Goal: Task Accomplishment & Management: Complete application form

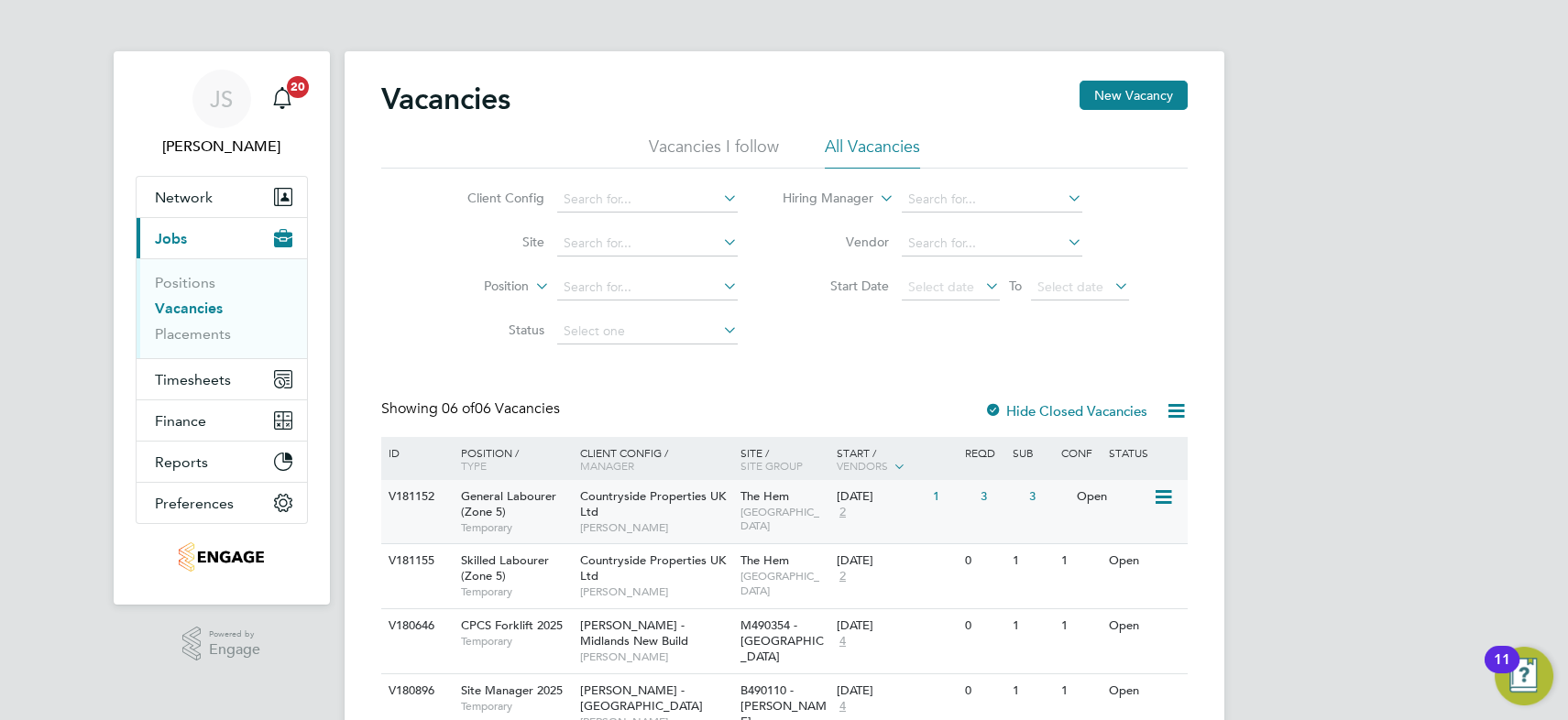
click at [691, 500] on span "Countryside Properties UK Ltd" at bounding box center [653, 504] width 146 height 32
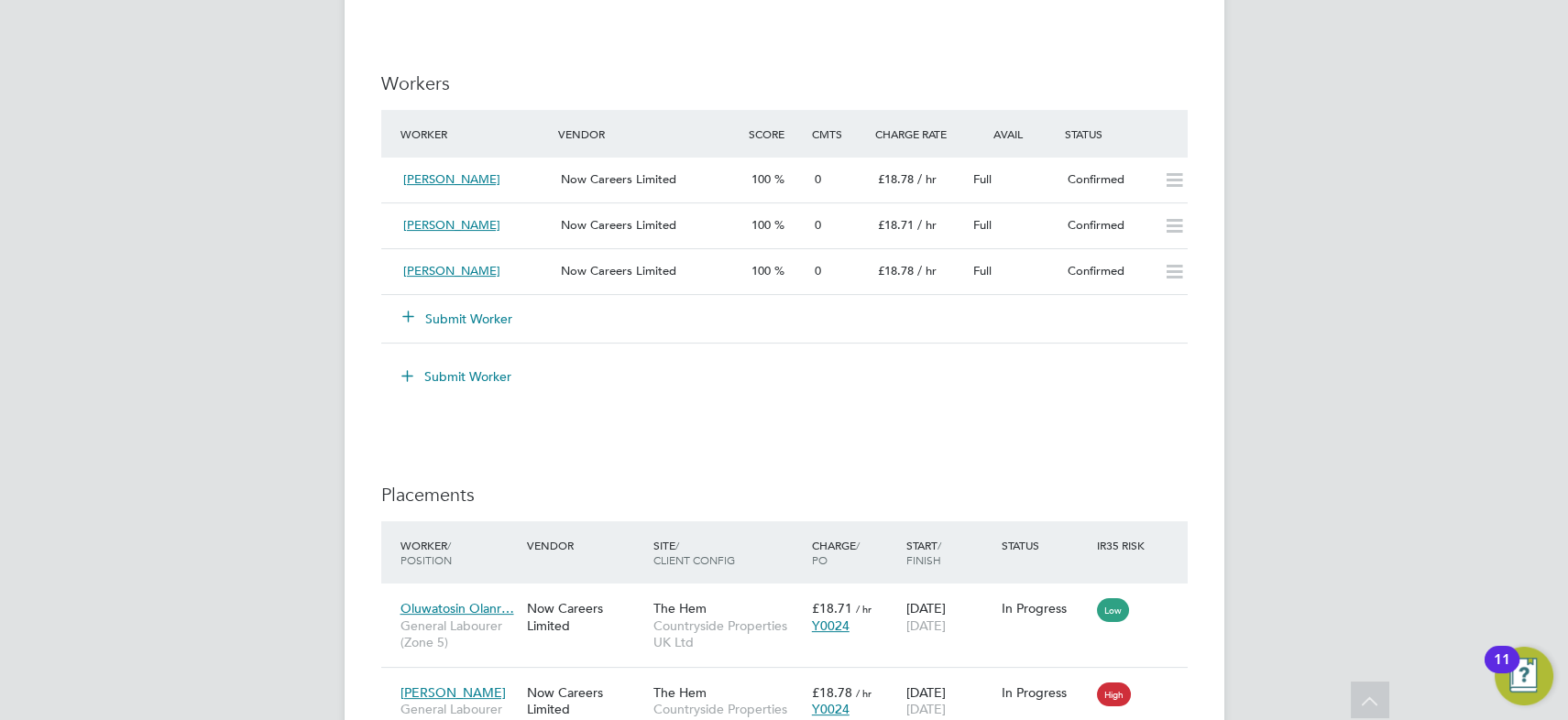
click at [493, 320] on button "Submit Worker" at bounding box center [458, 319] width 109 height 19
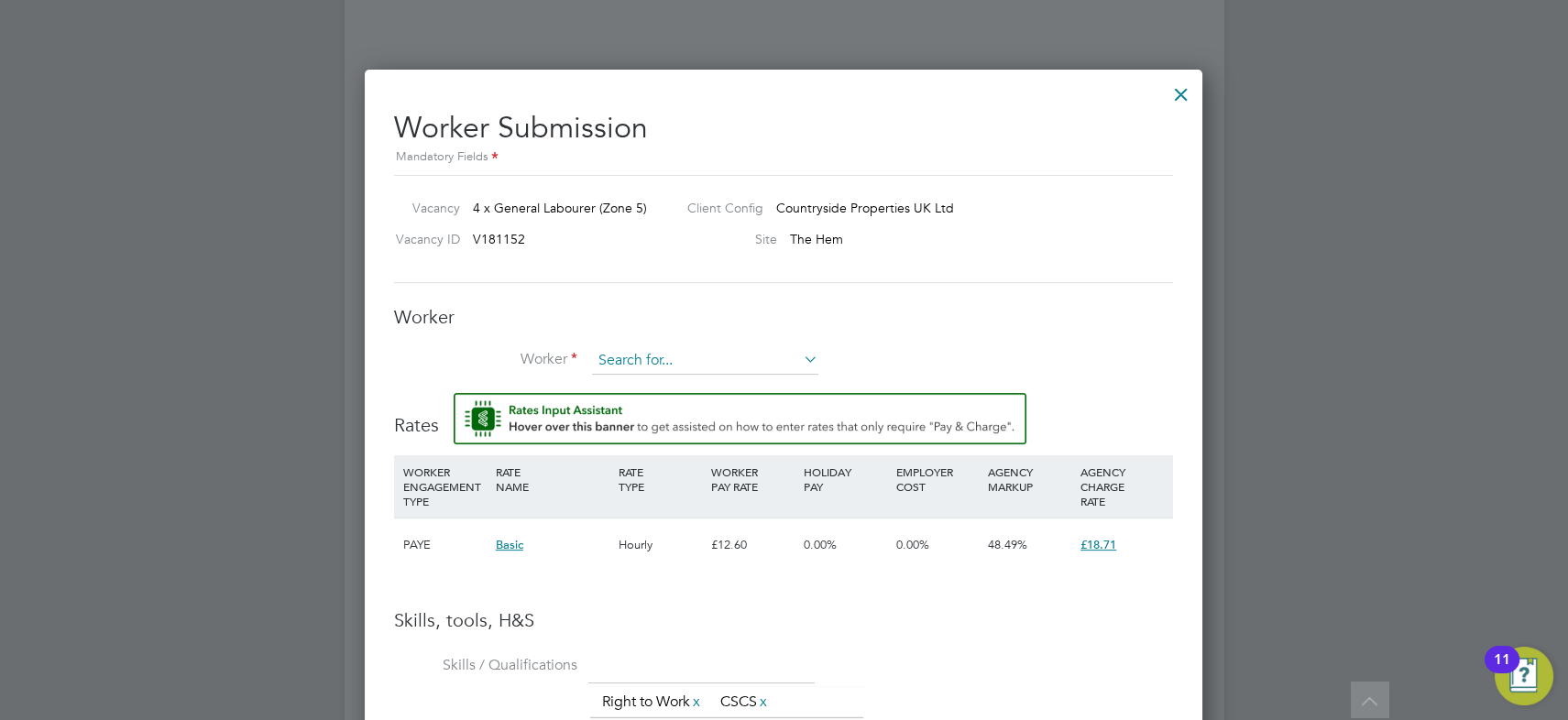
click at [666, 358] on input at bounding box center [705, 361] width 227 height 28
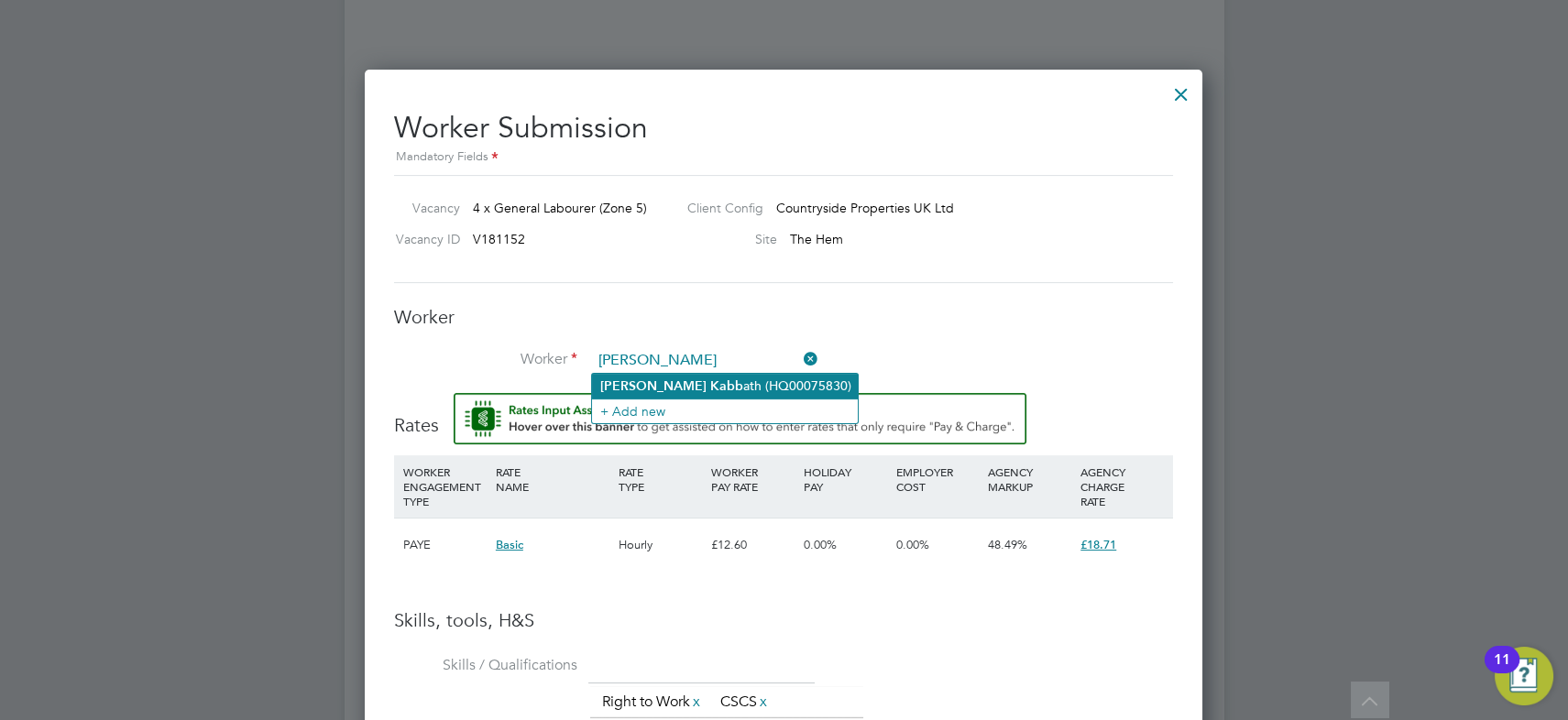
click at [709, 379] on b "Kabb" at bounding box center [725, 387] width 33 height 16
type input "Martin Kabbath (HQ00075830)"
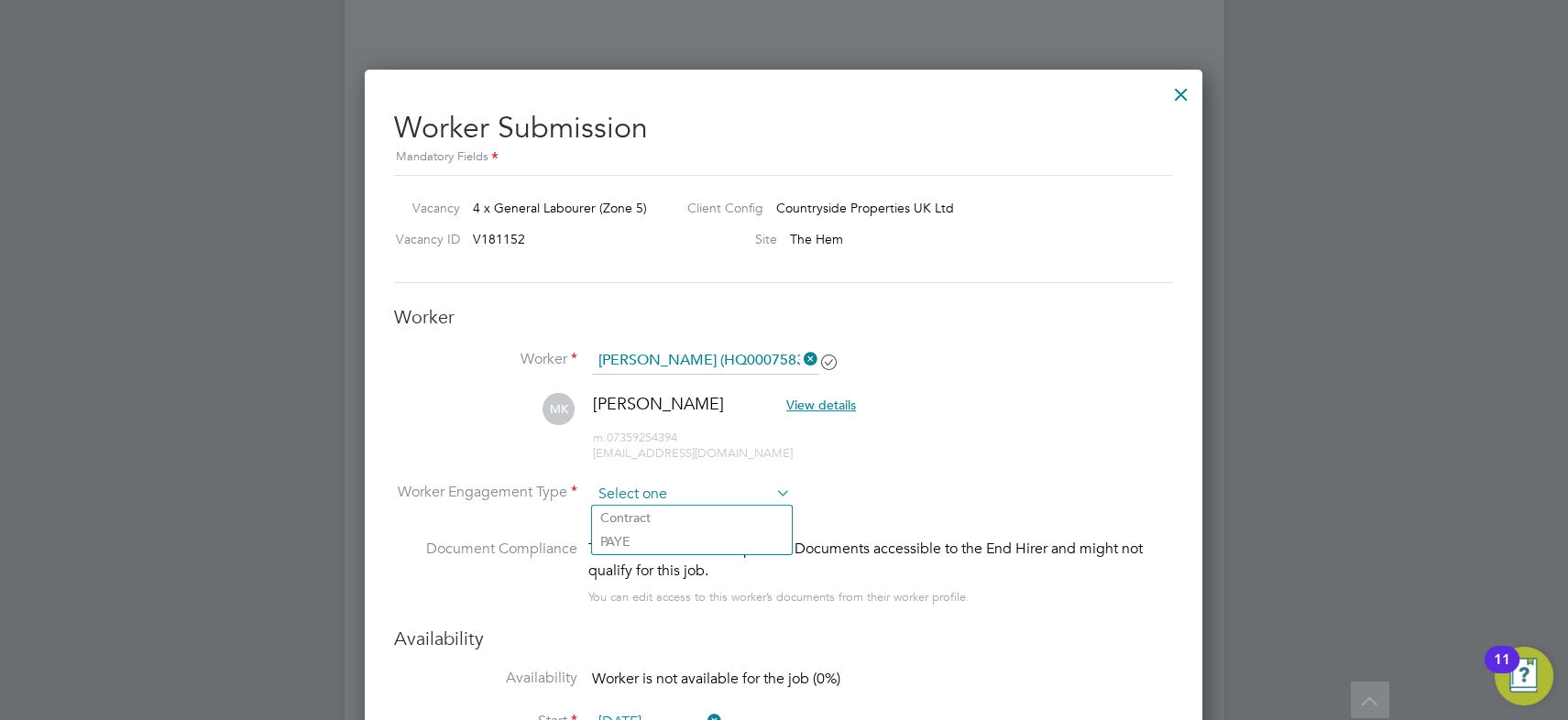
click at [673, 485] on input at bounding box center [691, 495] width 199 height 28
click at [675, 516] on li "Contract" at bounding box center [691, 518] width 200 height 24
type input "Contract"
click at [983, 417] on li "MK Martin Kabbath View details m: 07359254394 kmartino68@mail.com" at bounding box center [784, 437] width 779 height 87
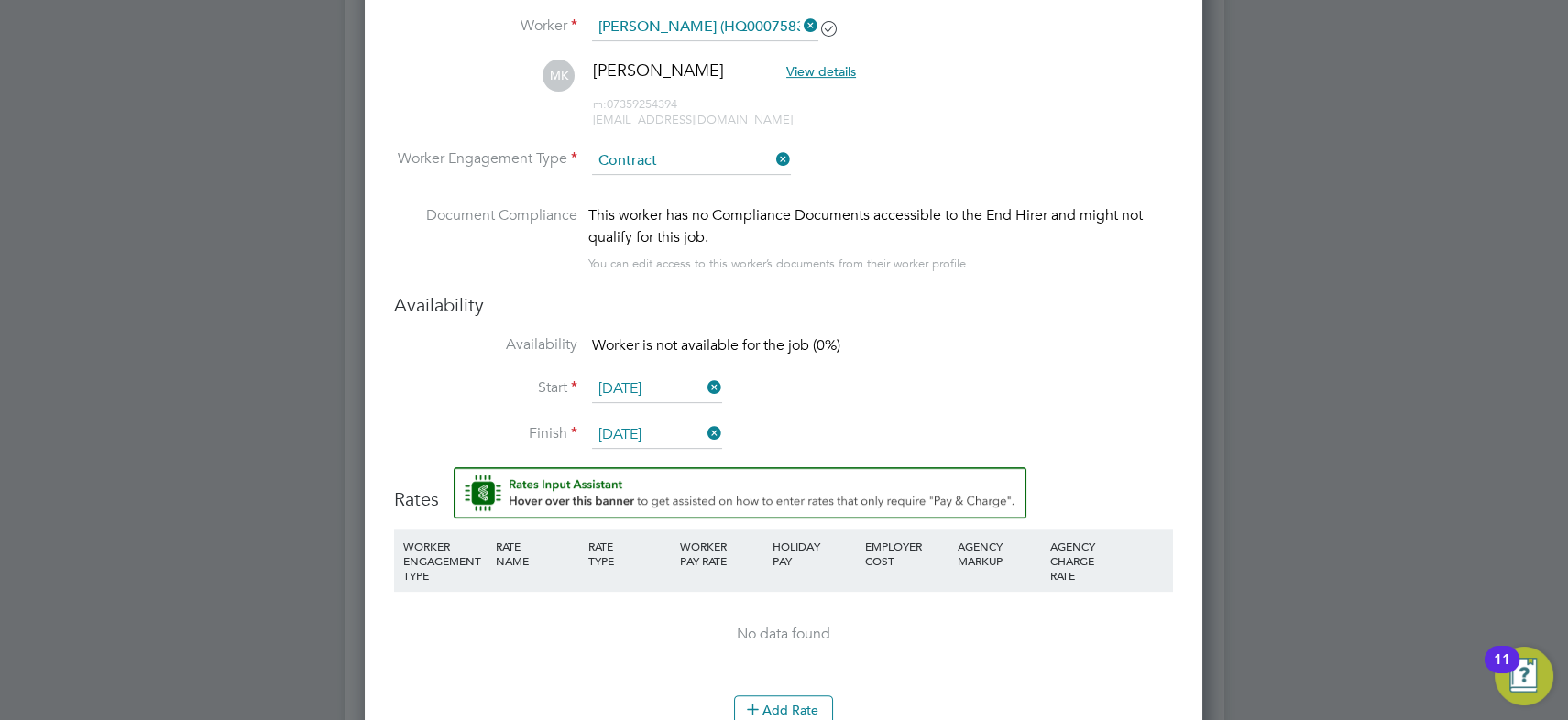
click at [704, 380] on icon at bounding box center [704, 388] width 0 height 26
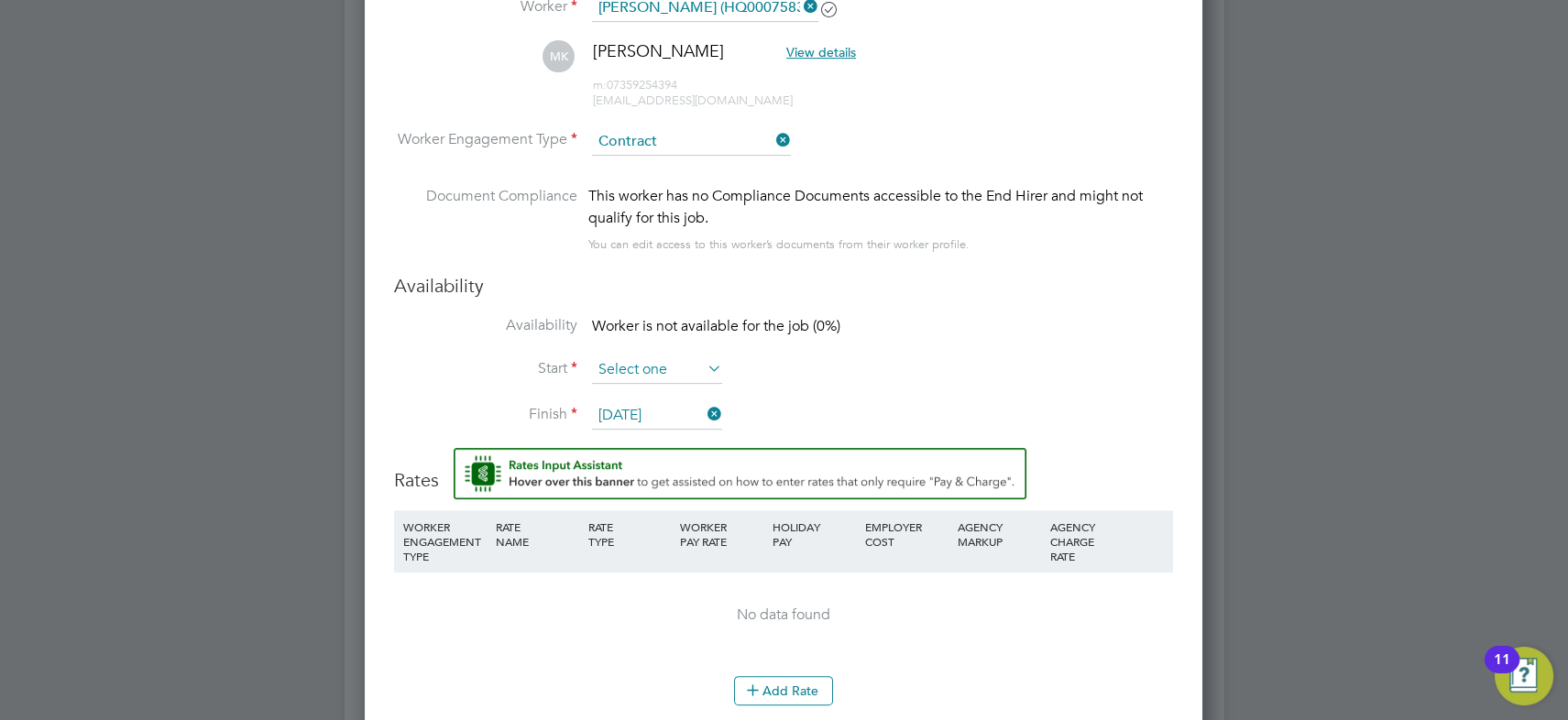
click at [674, 367] on input at bounding box center [657, 370] width 130 height 28
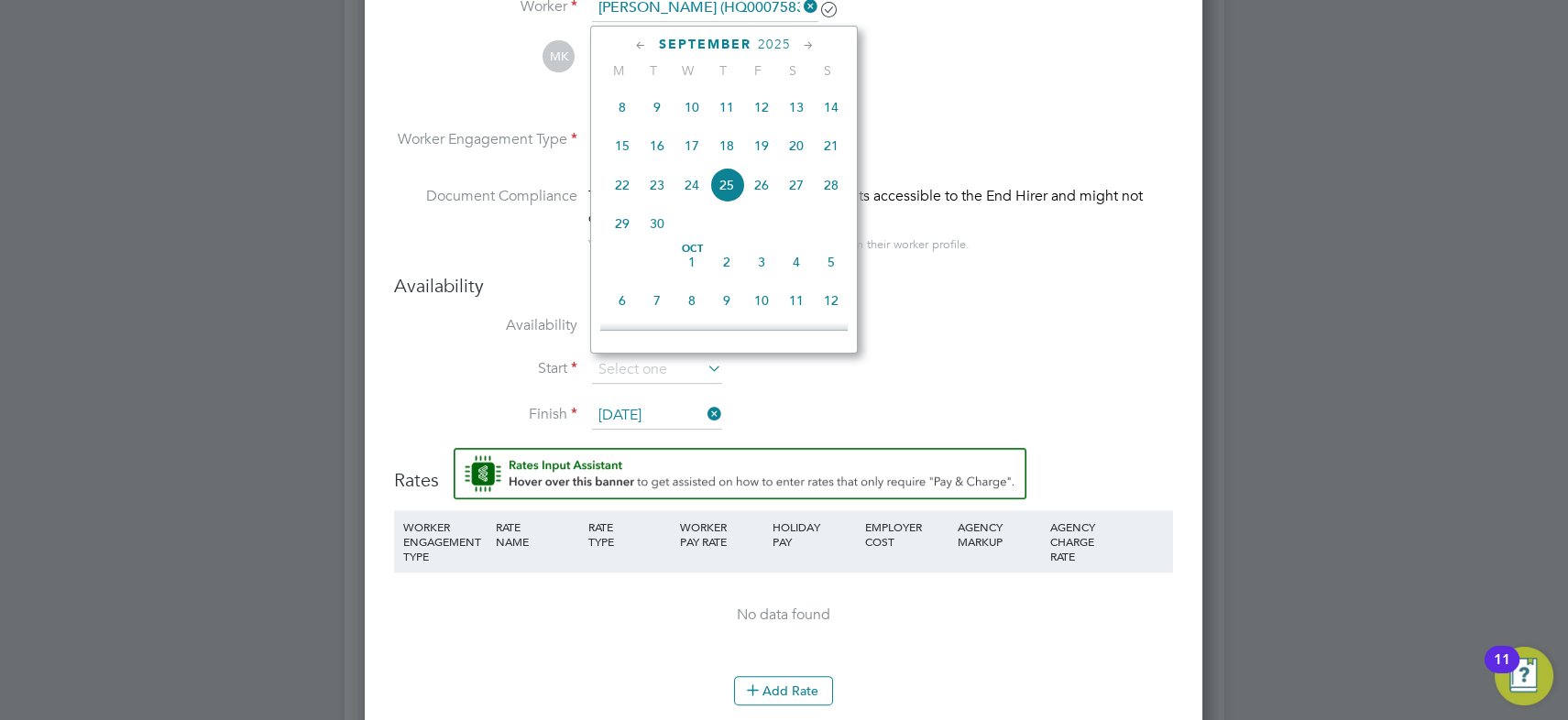
click at [759, 188] on span "26" at bounding box center [760, 184] width 35 height 35
type input "26 Sep 2025"
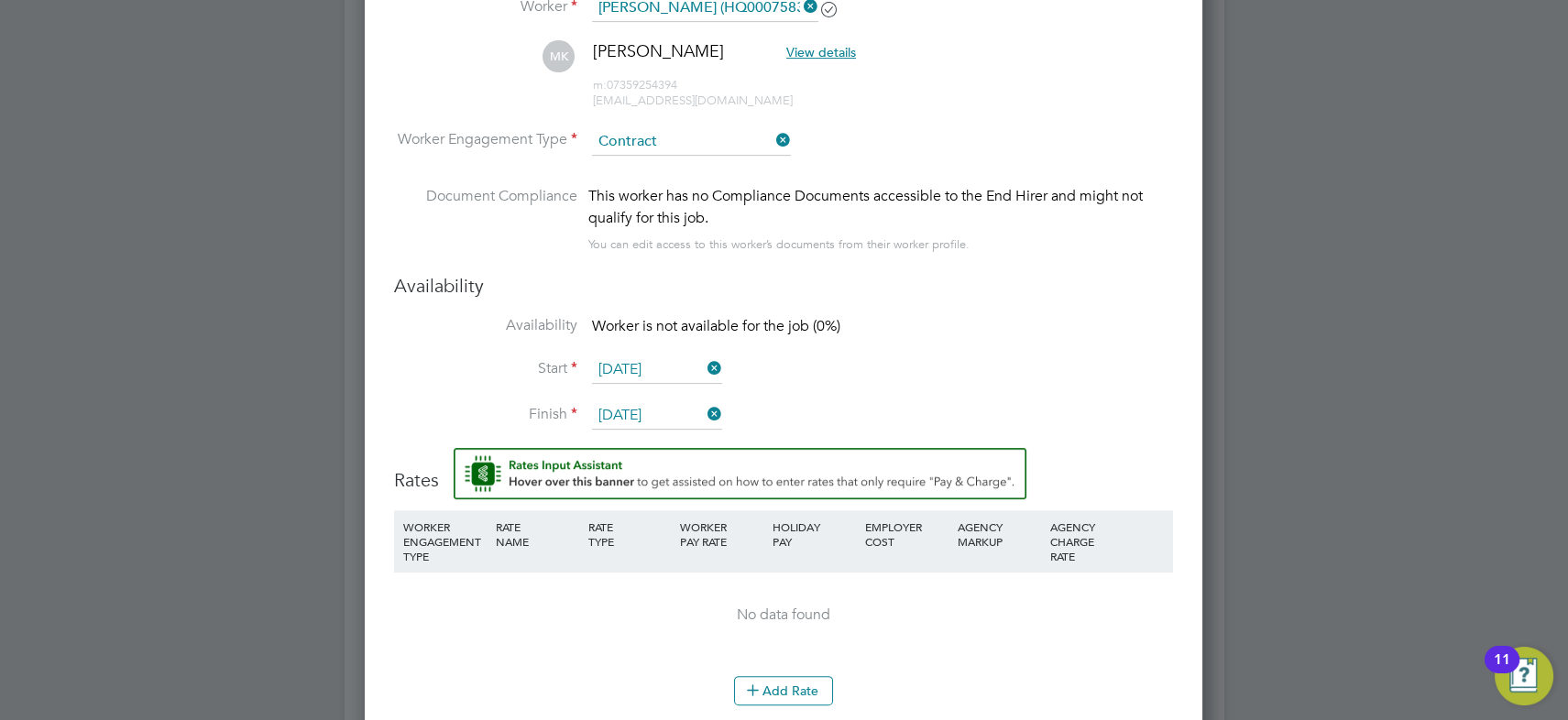
click at [944, 338] on li "Availability Worker is not available for the job (0%)" at bounding box center [784, 337] width 779 height 41
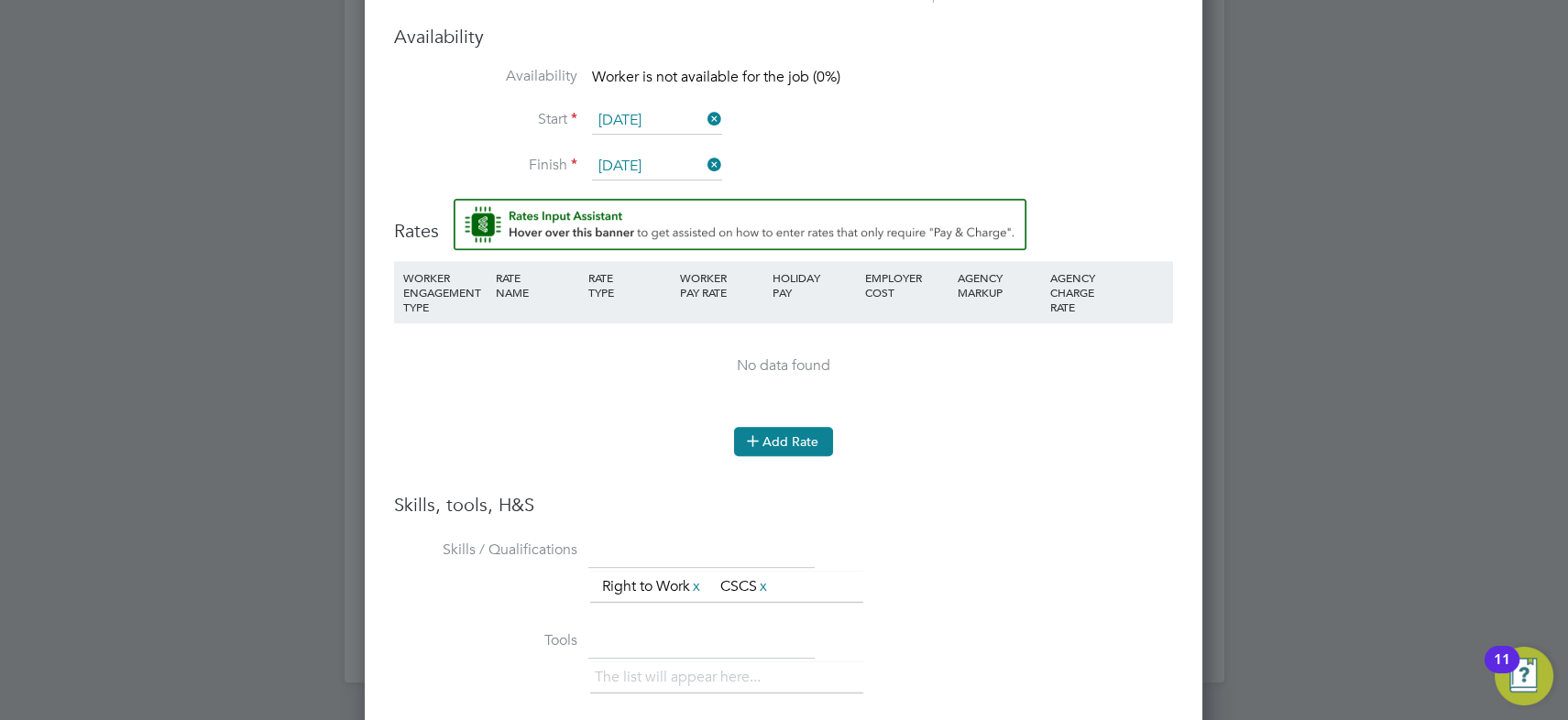
click at [779, 427] on button "Add Rate" at bounding box center [783, 442] width 99 height 30
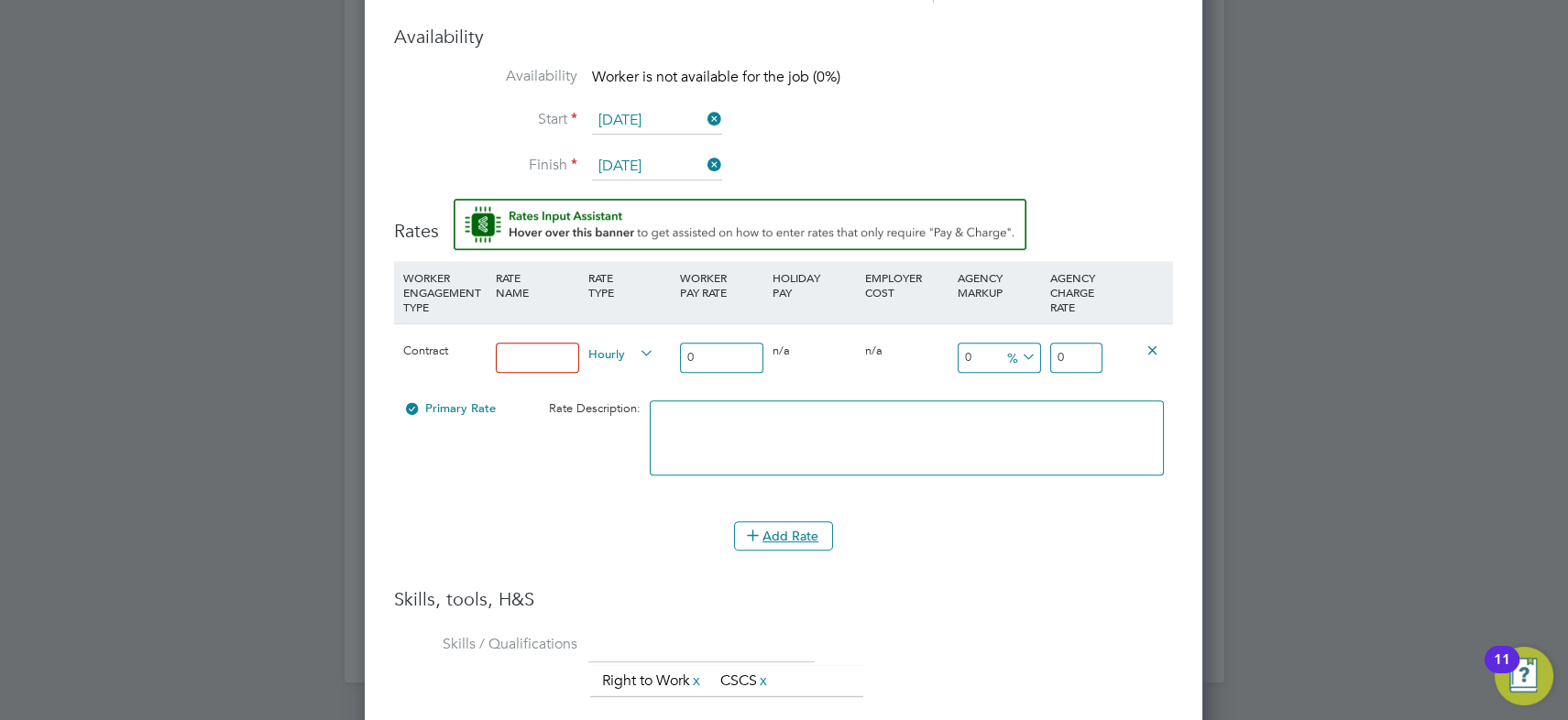
click at [544, 347] on input at bounding box center [537, 358] width 84 height 31
type input "LABOUER"
type input "1"
type input "16"
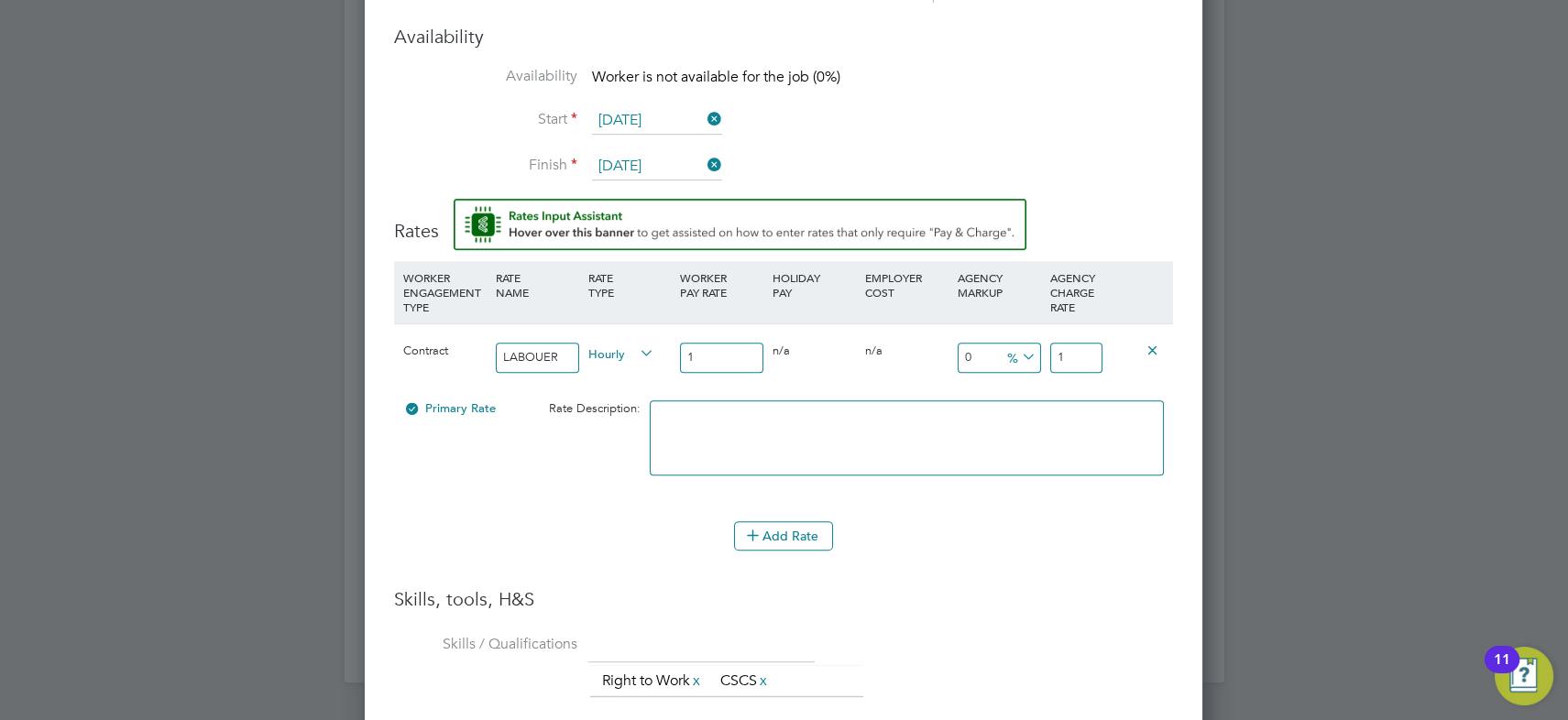
type input "16"
type input "16.2"
type input "16.21"
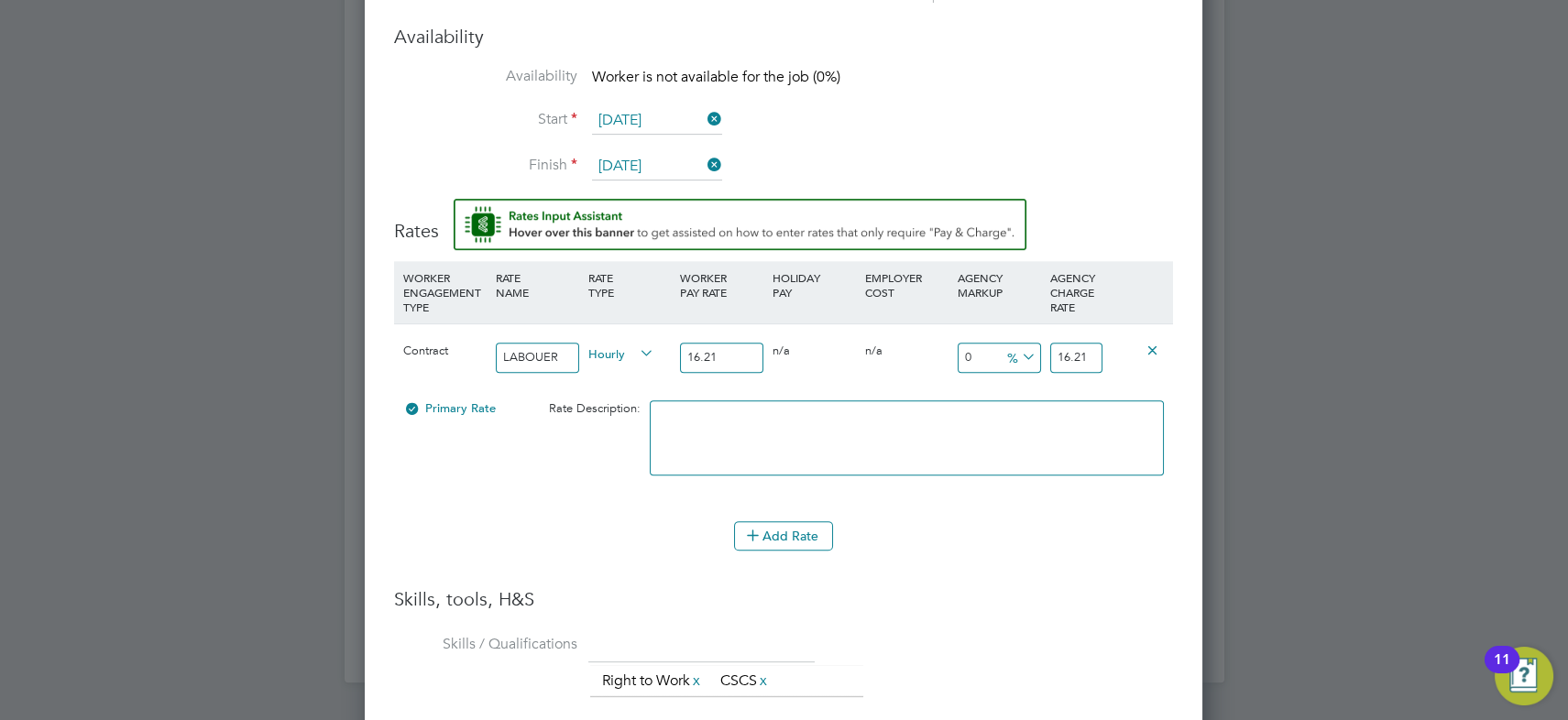
type input "16.21"
type input "-93.83096853793954"
type input "1"
type input "11.042566317088218"
type input "18"
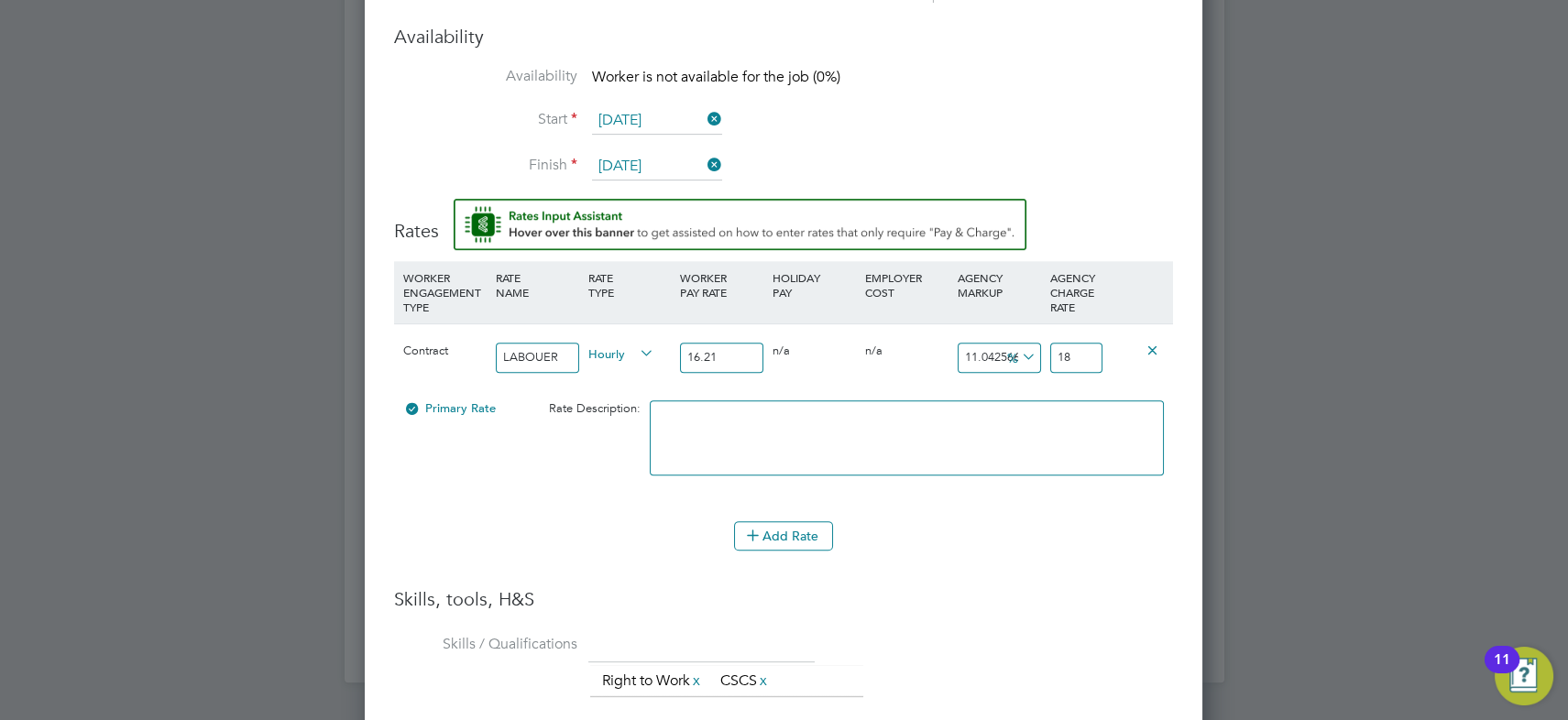
type input "15.360888340530536"
type input "18.7"
type input "15.854410857495374"
type input "18.78"
click at [1008, 566] on li "WORKER ENGAGEMENT TYPE RATE NAME RATE TYPE WORKER PAY RATE HOLIDAY PAY EMPLOYER…" at bounding box center [784, 424] width 779 height 326
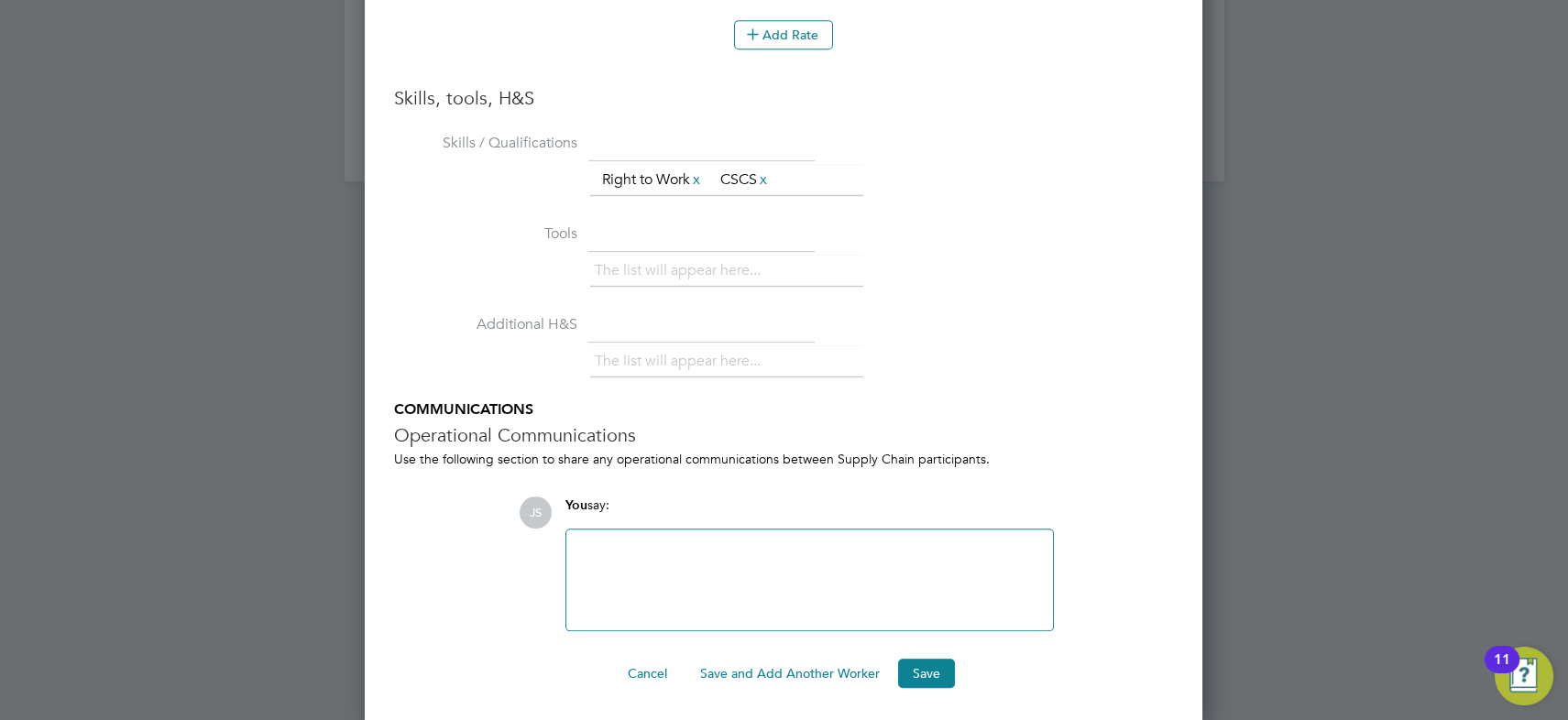
click at [944, 669] on button "Save" at bounding box center [927, 674] width 57 height 30
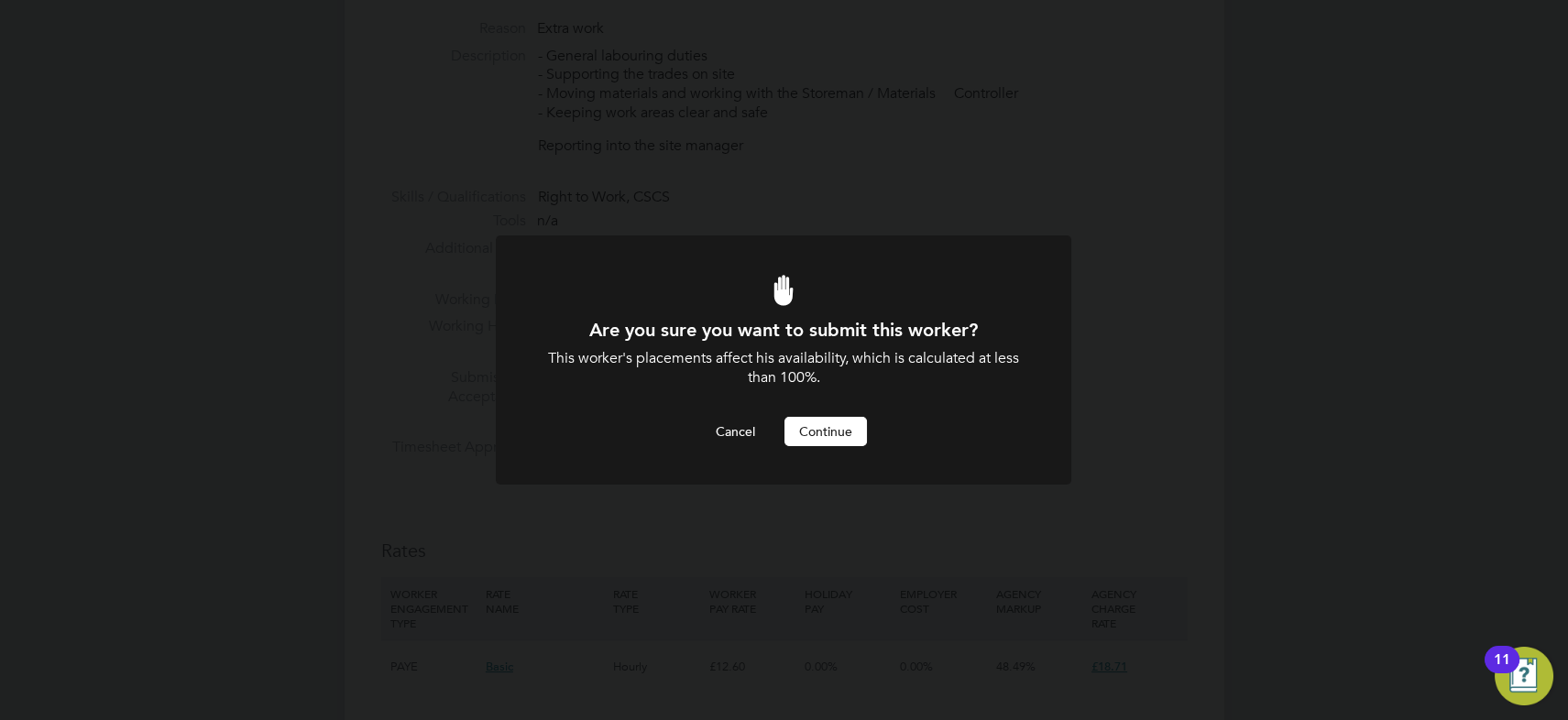
click at [819, 433] on button "Continue" at bounding box center [825, 432] width 83 height 30
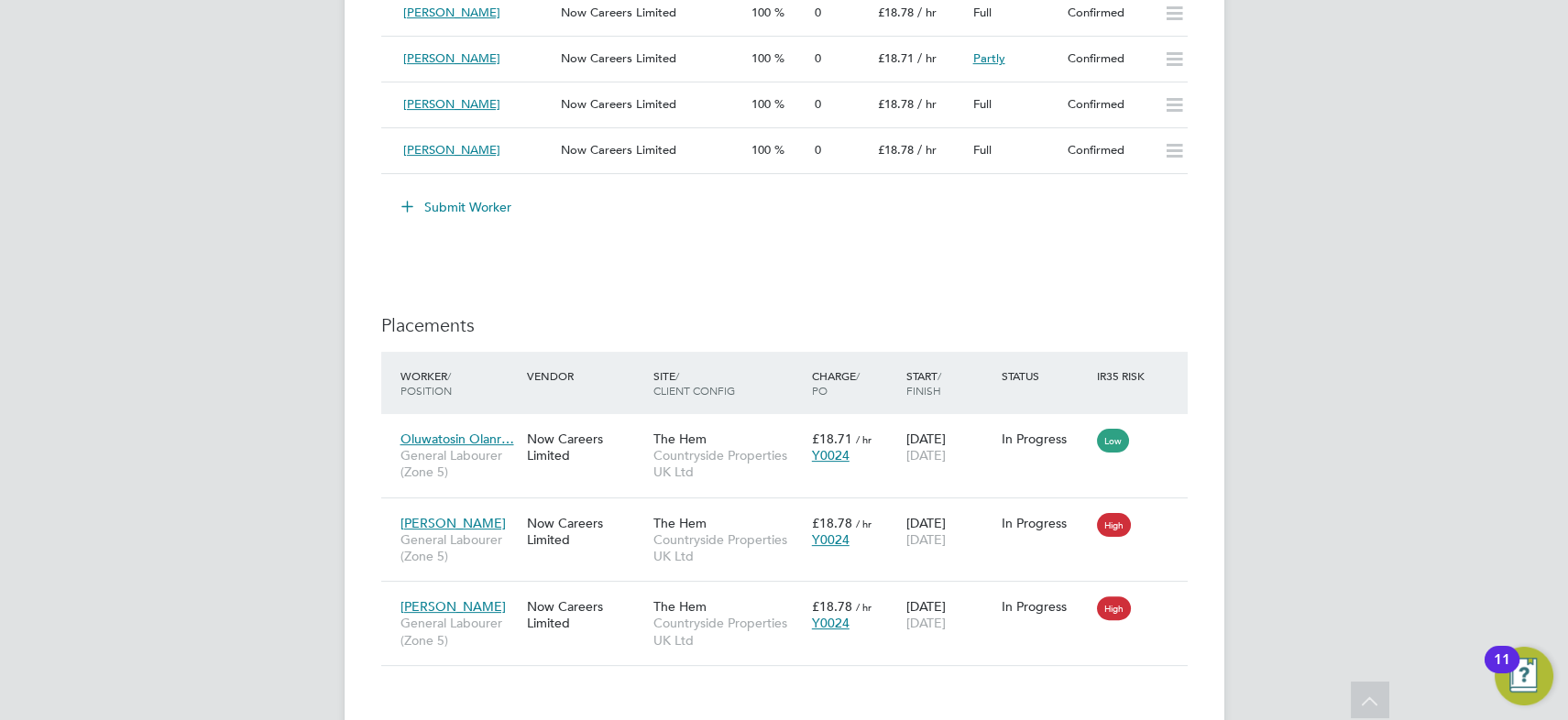
scroll to position [1666, 0]
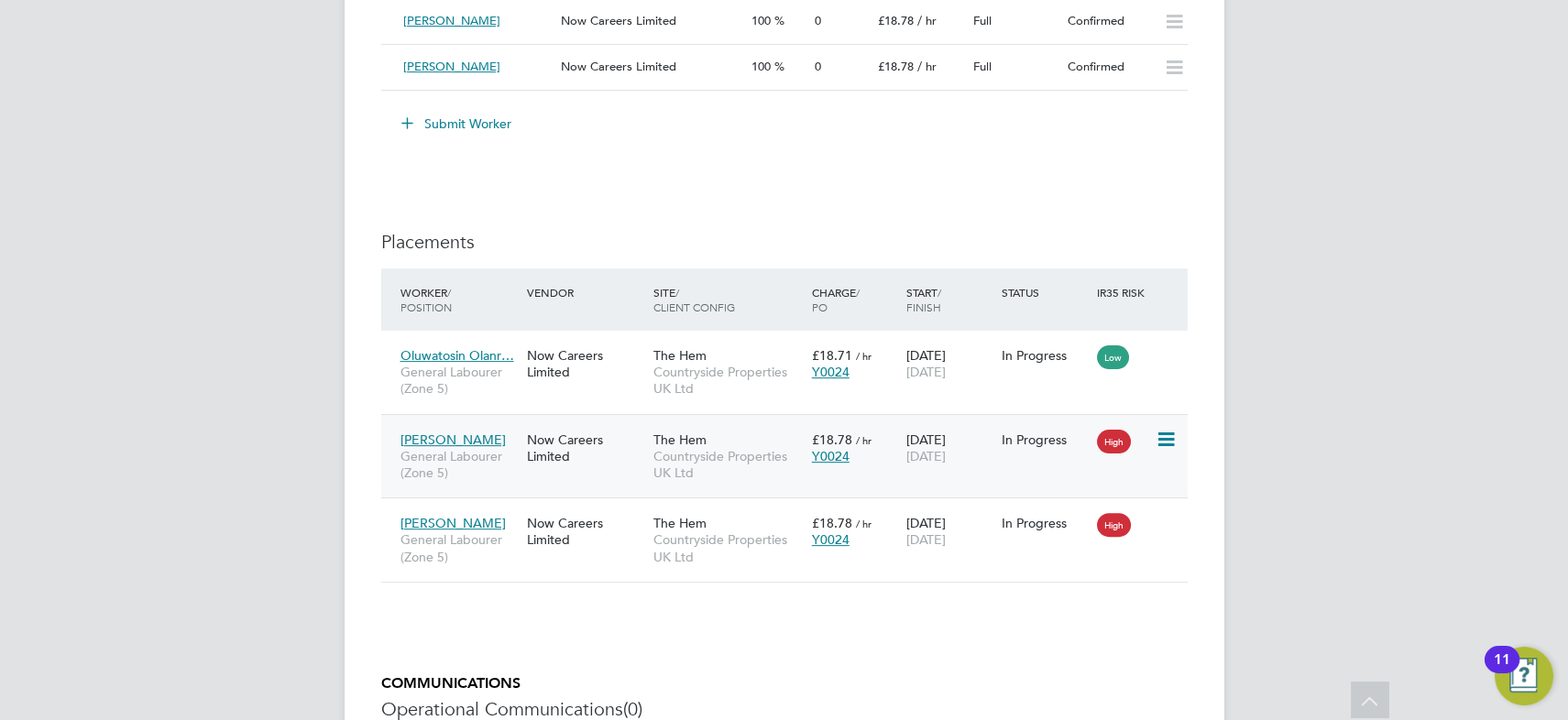
click at [472, 437] on span "Stephen Jones" at bounding box center [453, 440] width 106 height 17
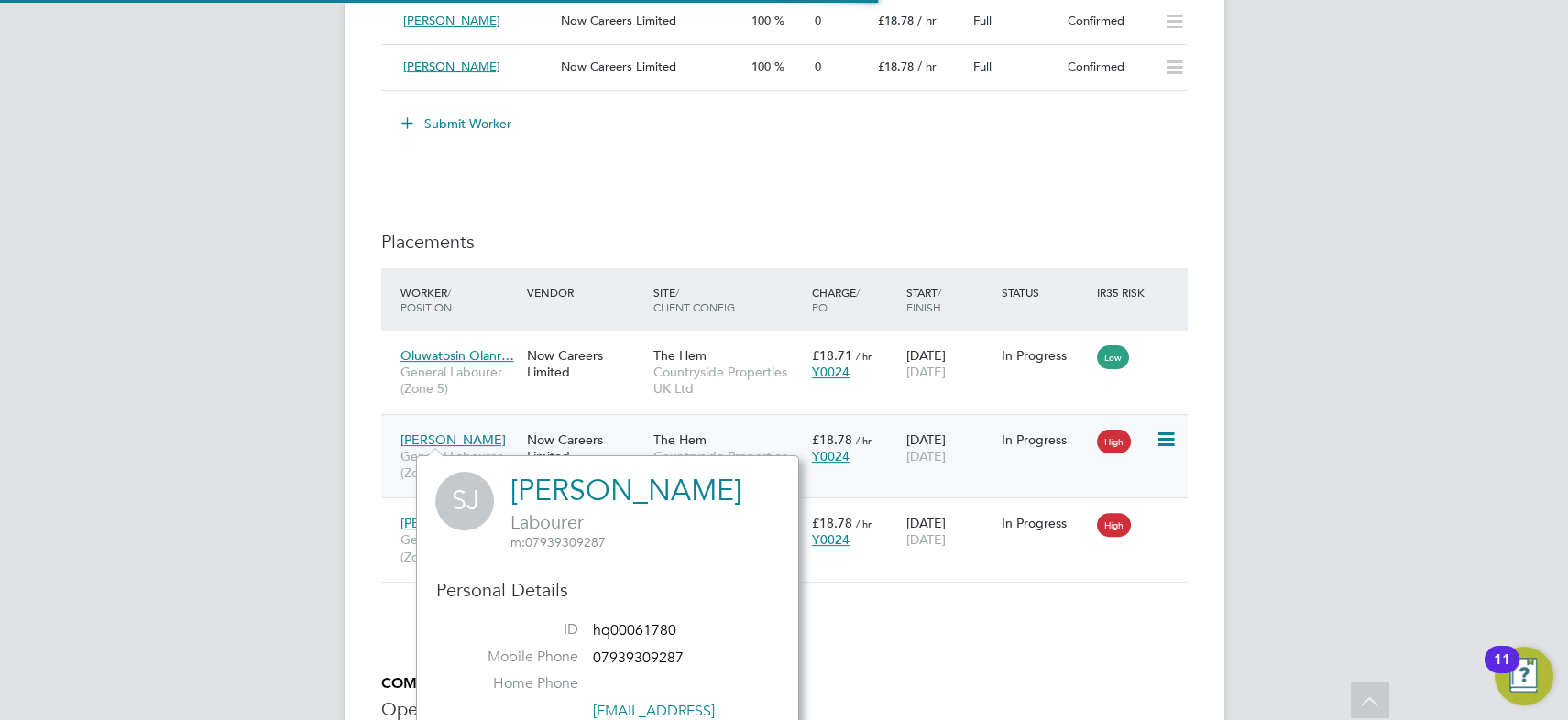
scroll to position [508, 382]
click at [585, 494] on link "Stephen Jones" at bounding box center [625, 490] width 231 height 36
click at [956, 593] on div "Worker / Position Vendor Site / Client Config Charge / PO Start / Finish Status…" at bounding box center [785, 434] width 807 height 332
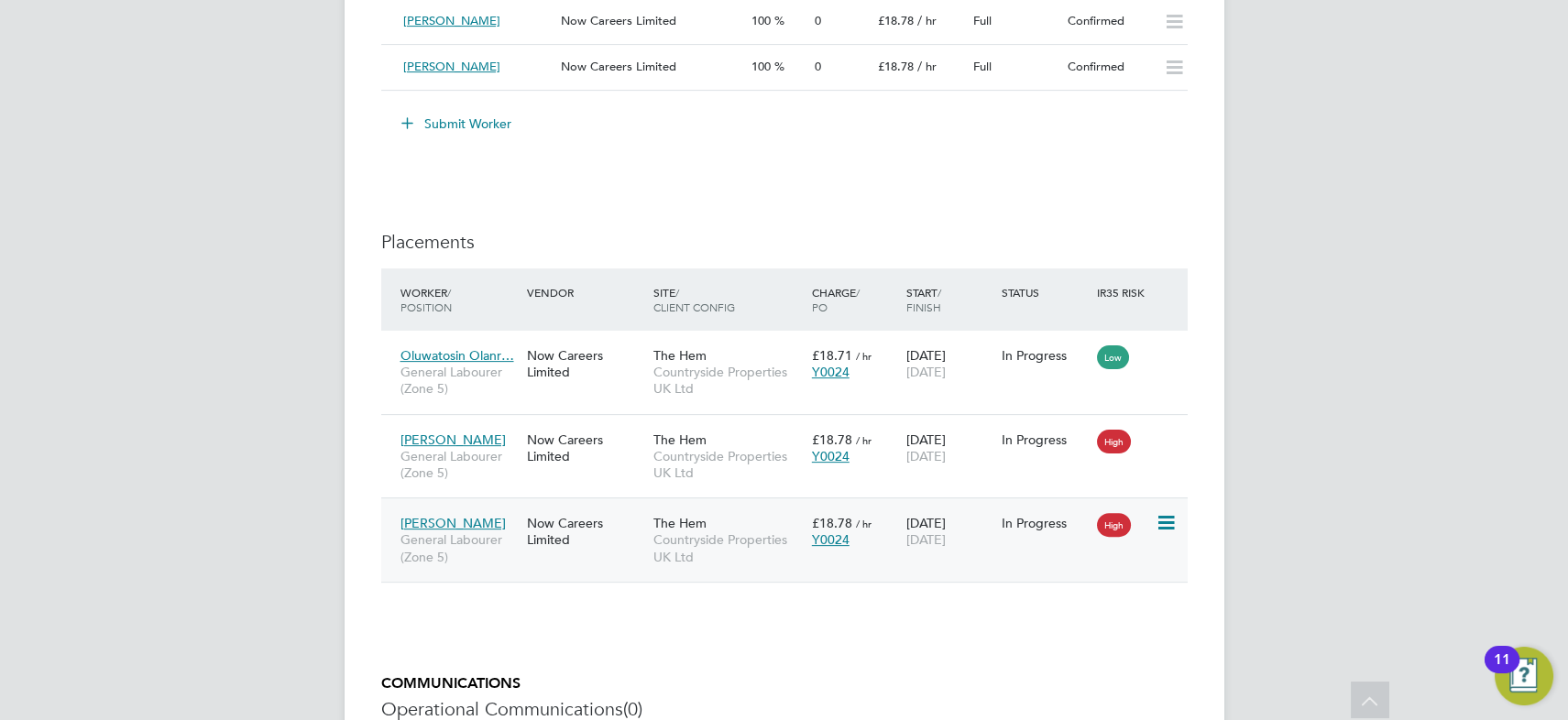
click at [458, 523] on span "[PERSON_NAME]" at bounding box center [453, 523] width 106 height 17
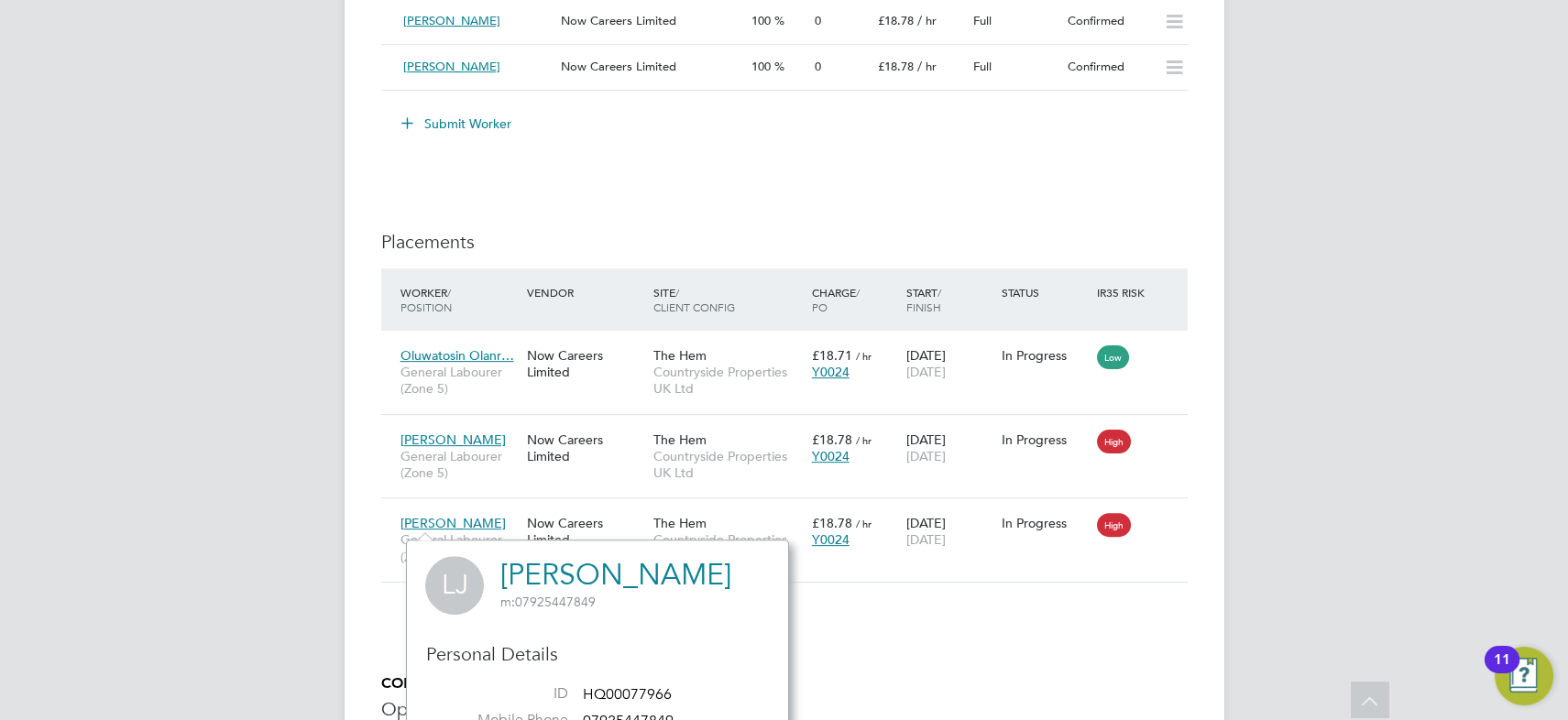
click at [563, 576] on link "[PERSON_NAME]" at bounding box center [614, 575] width 231 height 36
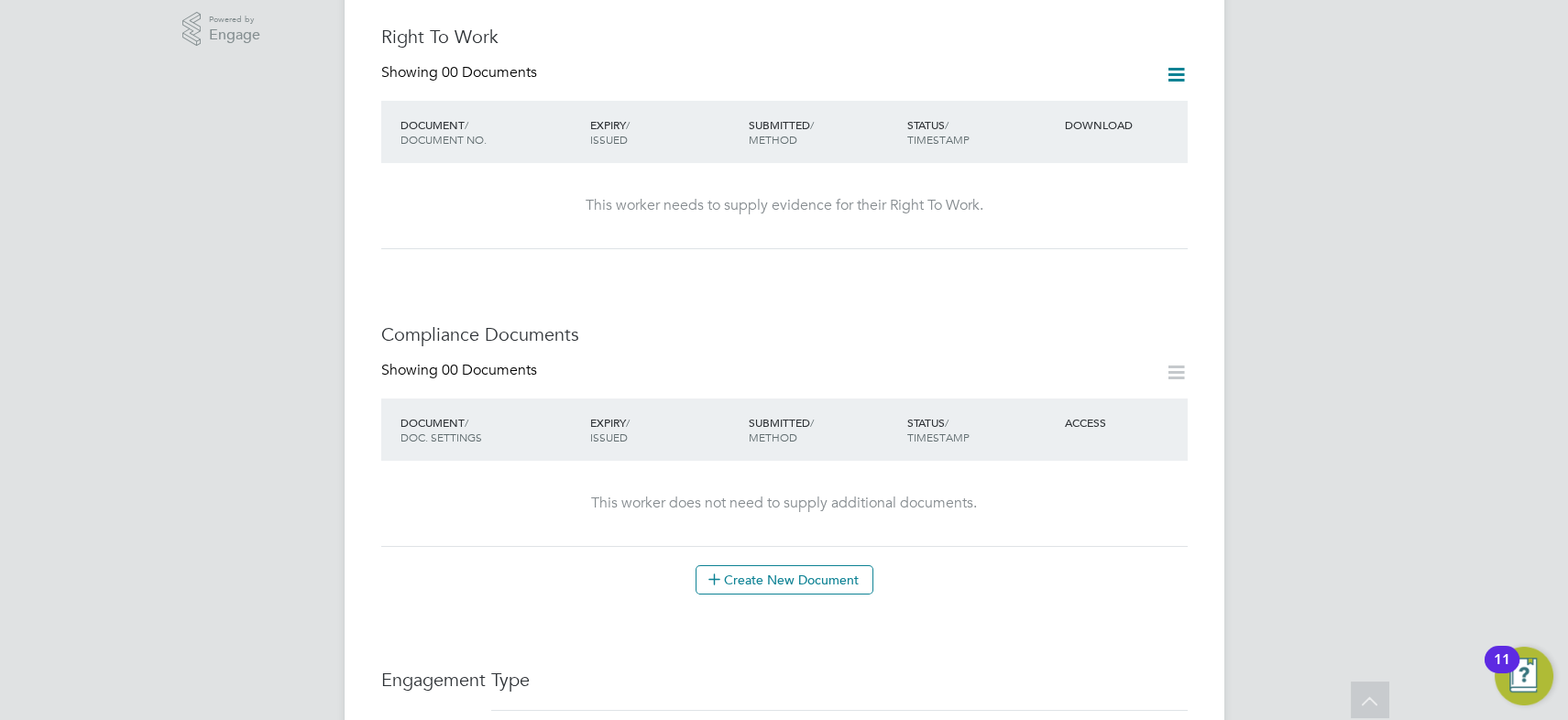
scroll to position [499, 0]
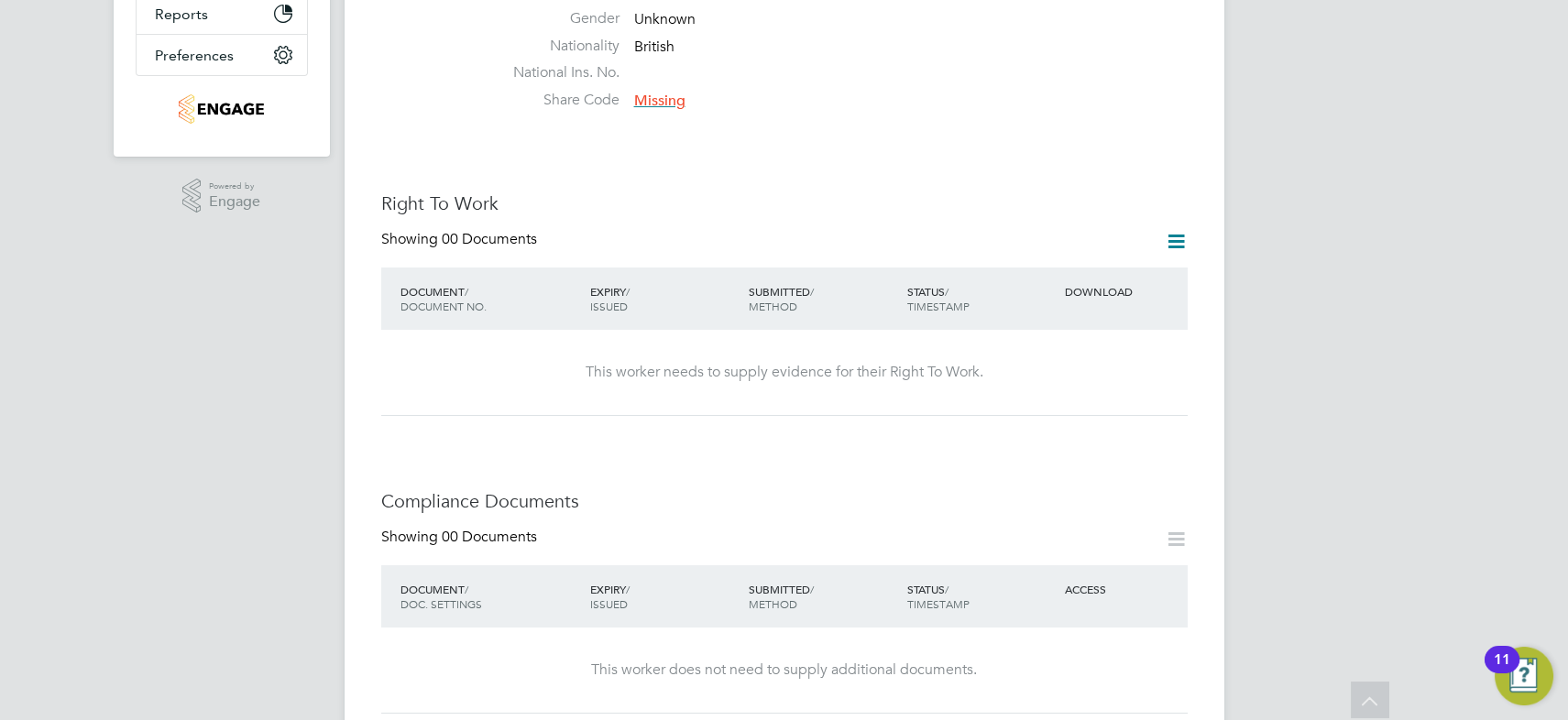
click at [242, 658] on div "JS James Symons Notifications 20 Applications: Current page: Network Team Membe…" at bounding box center [784, 684] width 1568 height 2366
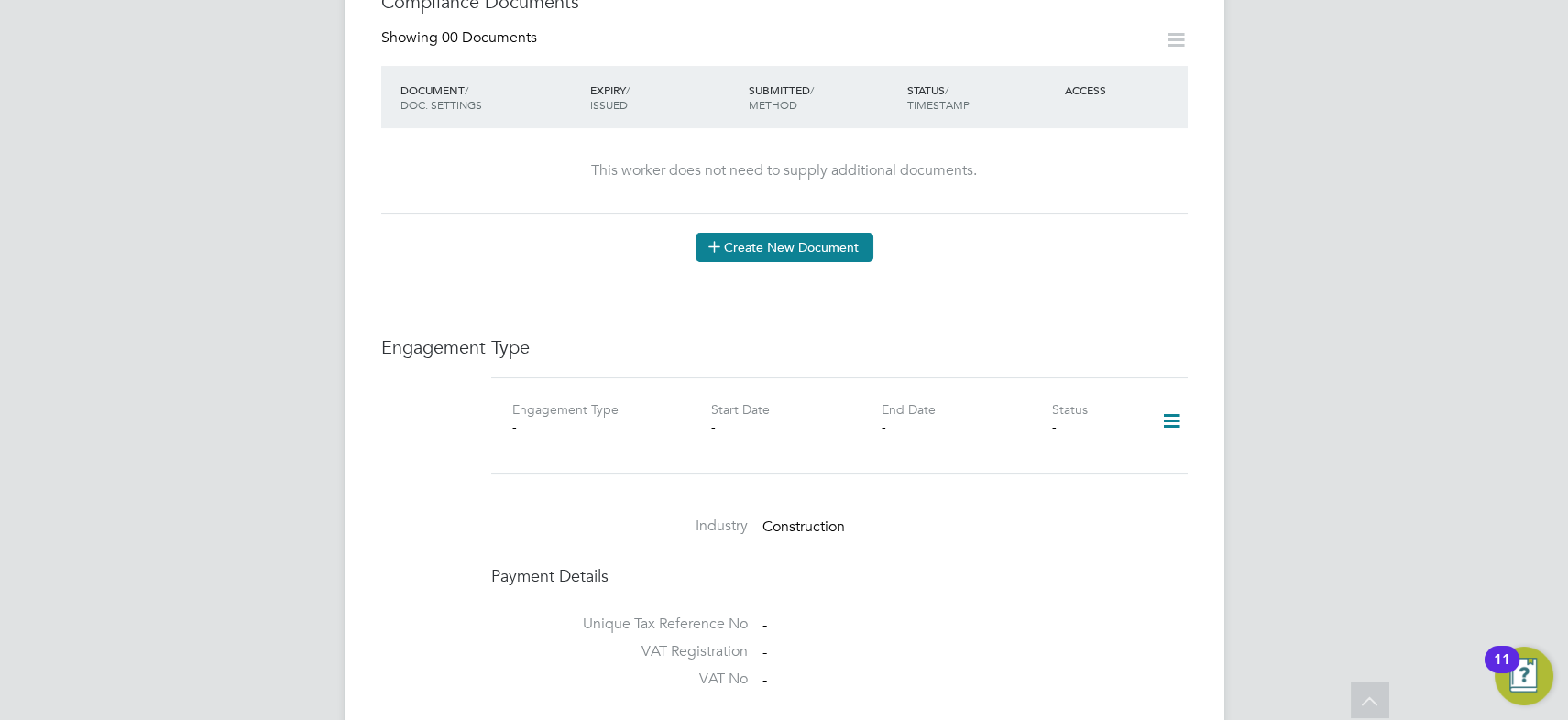
scroll to position [1082, 0]
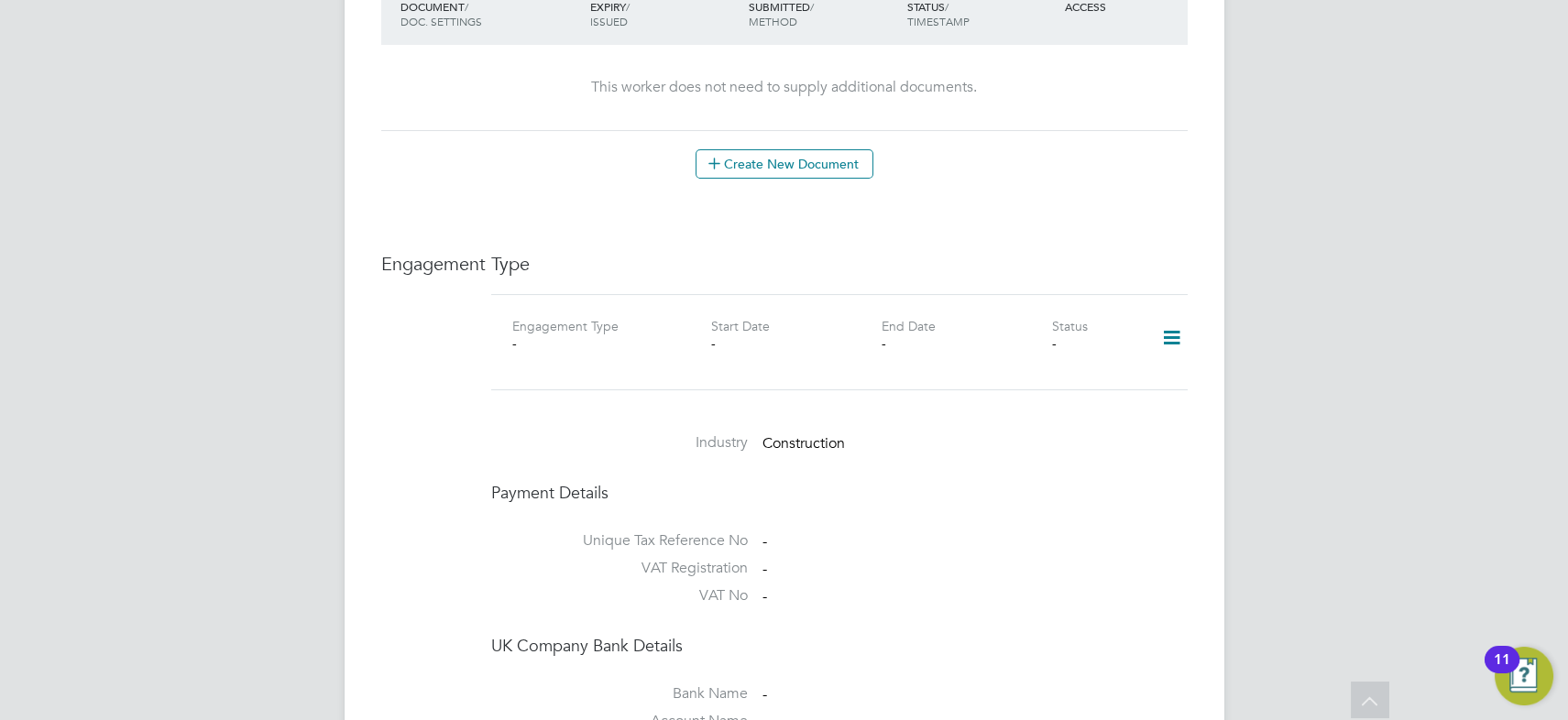
click at [1177, 317] on icon at bounding box center [1172, 337] width 33 height 42
click at [1045, 396] on li "Add Engagement Type" at bounding box center [1078, 397] width 208 height 26
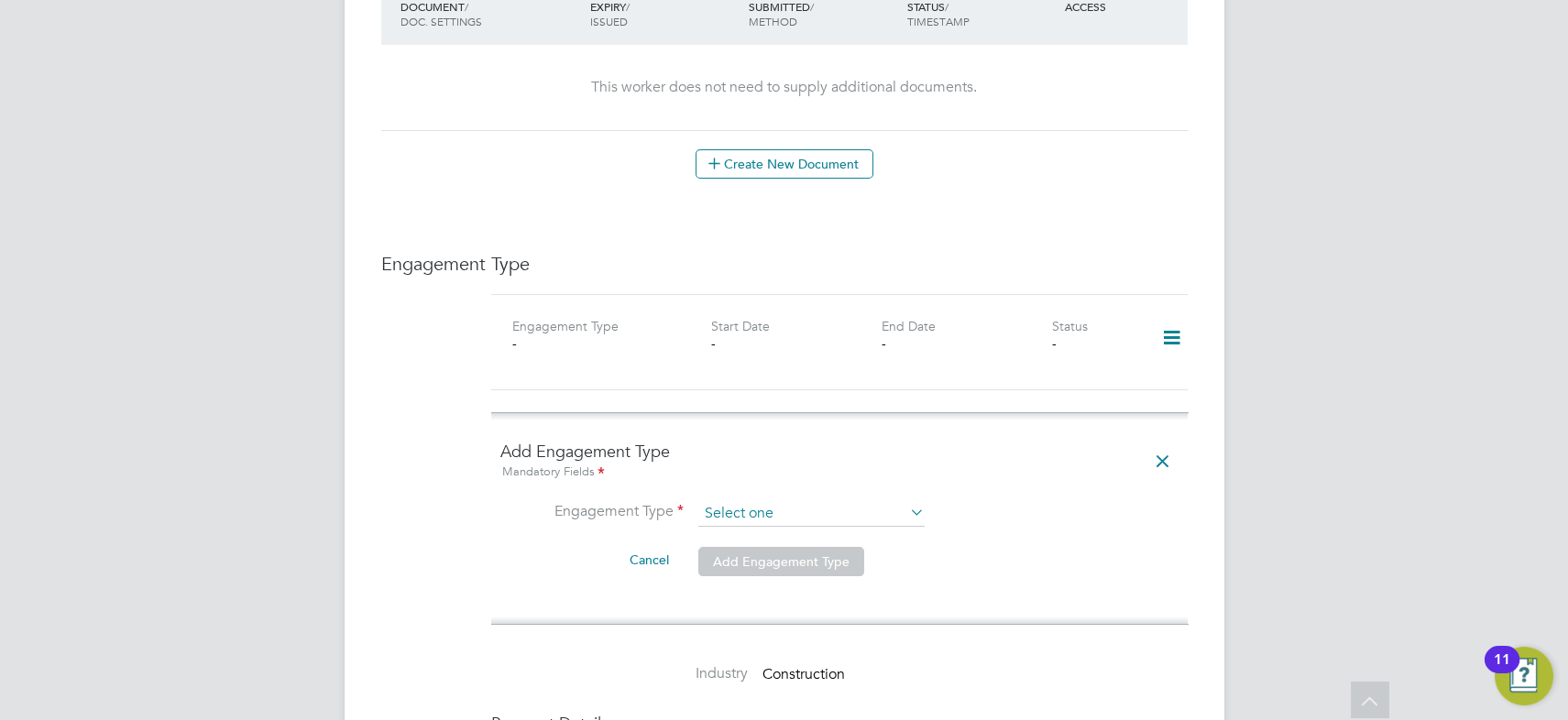
click at [752, 501] on input at bounding box center [812, 514] width 227 height 26
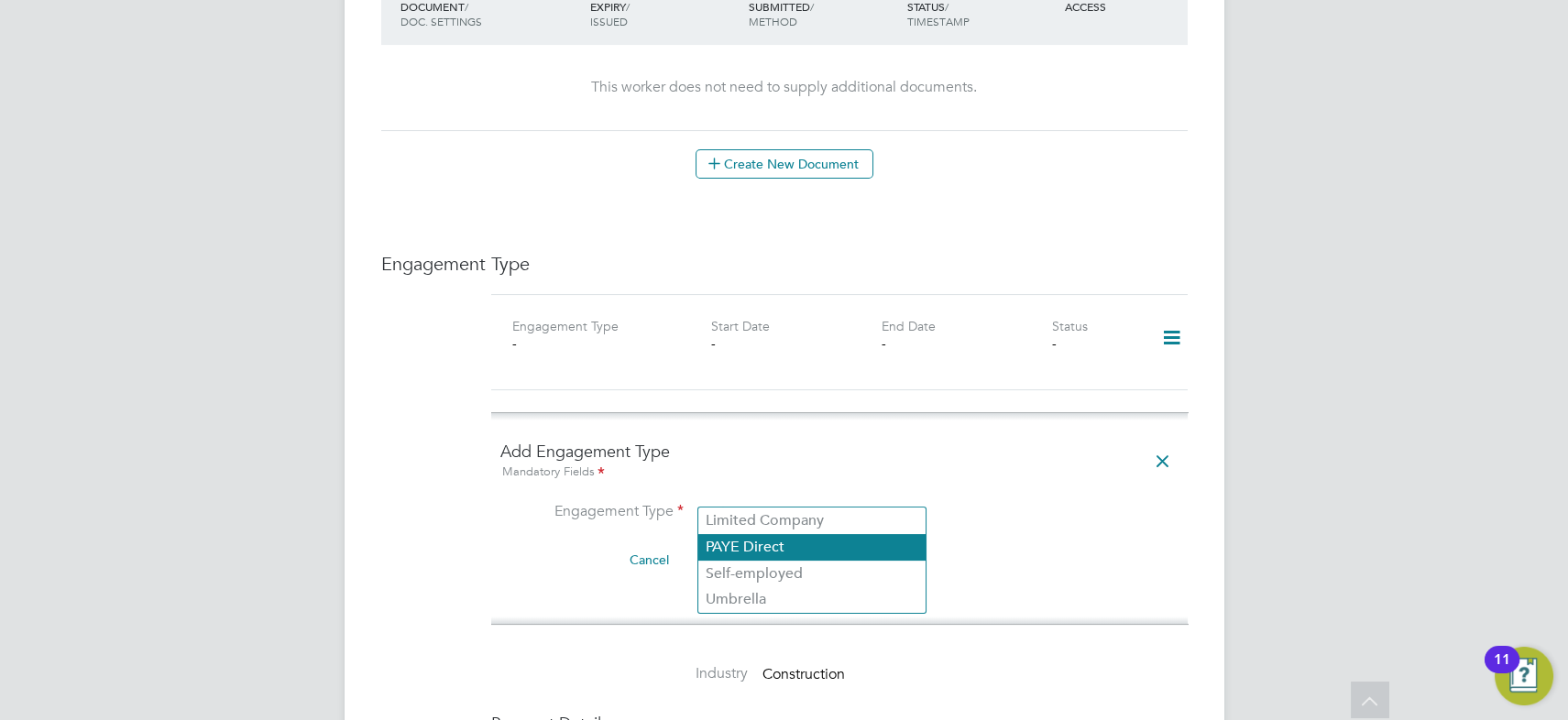
click at [758, 545] on li "PAYE Direct" at bounding box center [812, 547] width 227 height 27
type input "PAYE Direct"
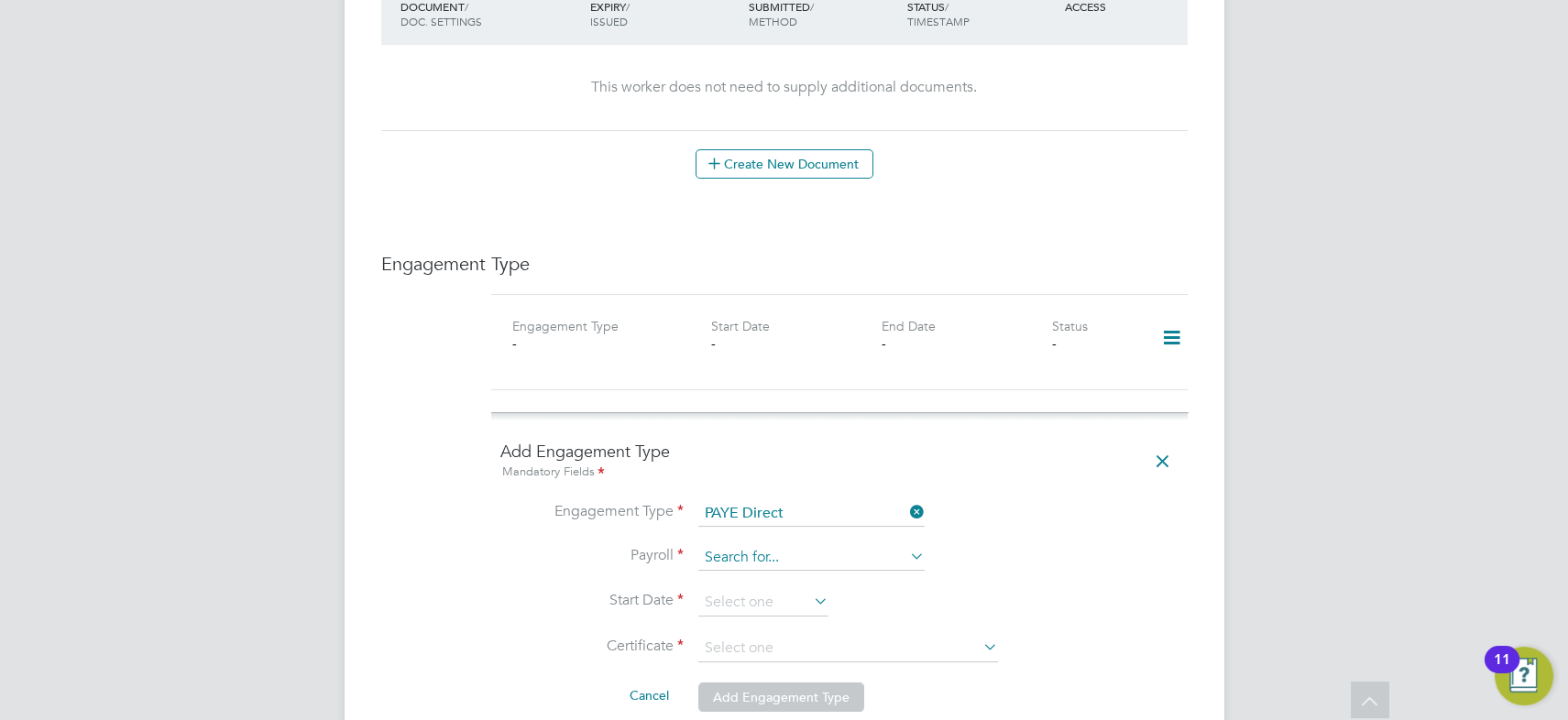
click at [750, 545] on input at bounding box center [812, 558] width 227 height 26
click at [751, 557] on li "Agency PAYE" at bounding box center [812, 564] width 227 height 27
type input "Agency PAYE"
click at [745, 589] on input at bounding box center [763, 603] width 130 height 28
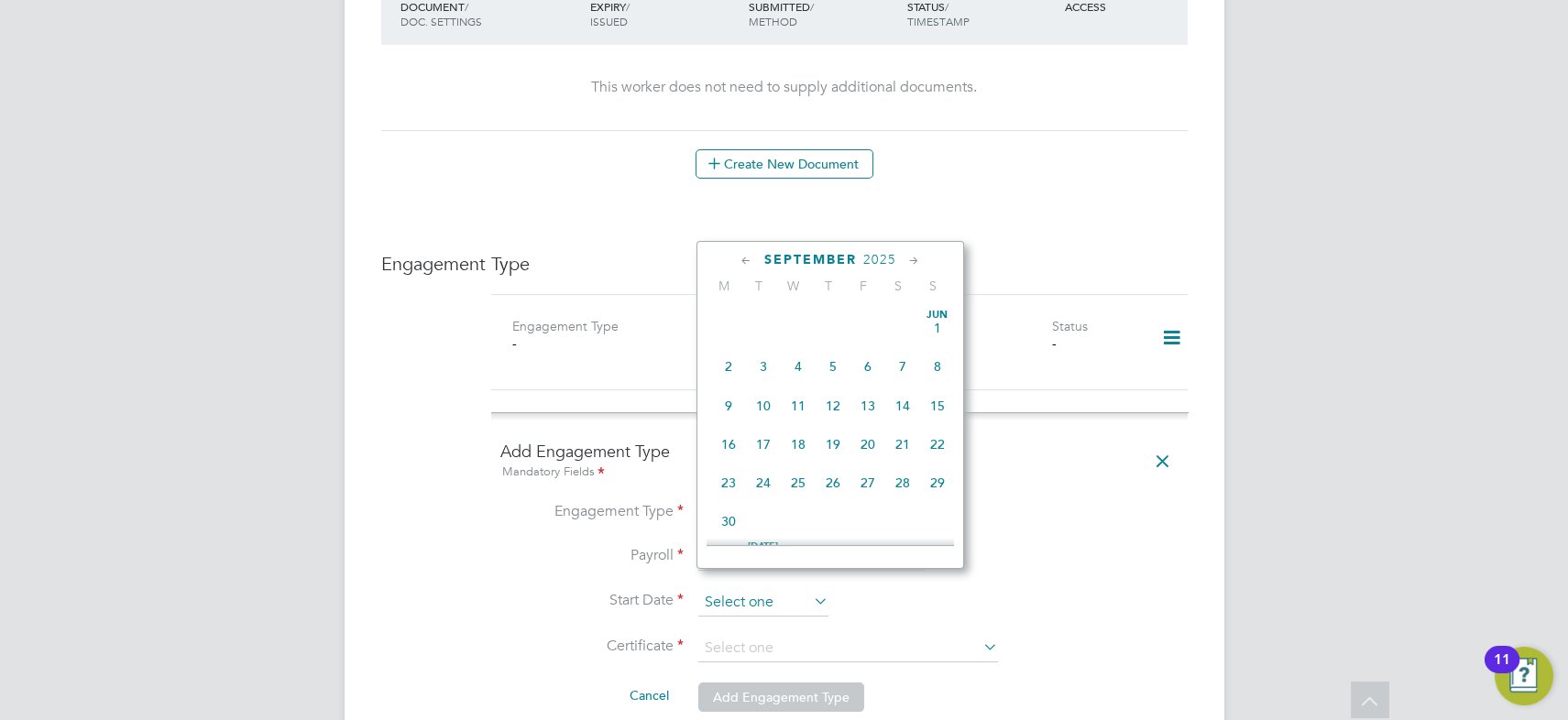
scroll to position [663, 0]
click at [733, 406] on span "22" at bounding box center [728, 399] width 35 height 35
type input "[DATE]"
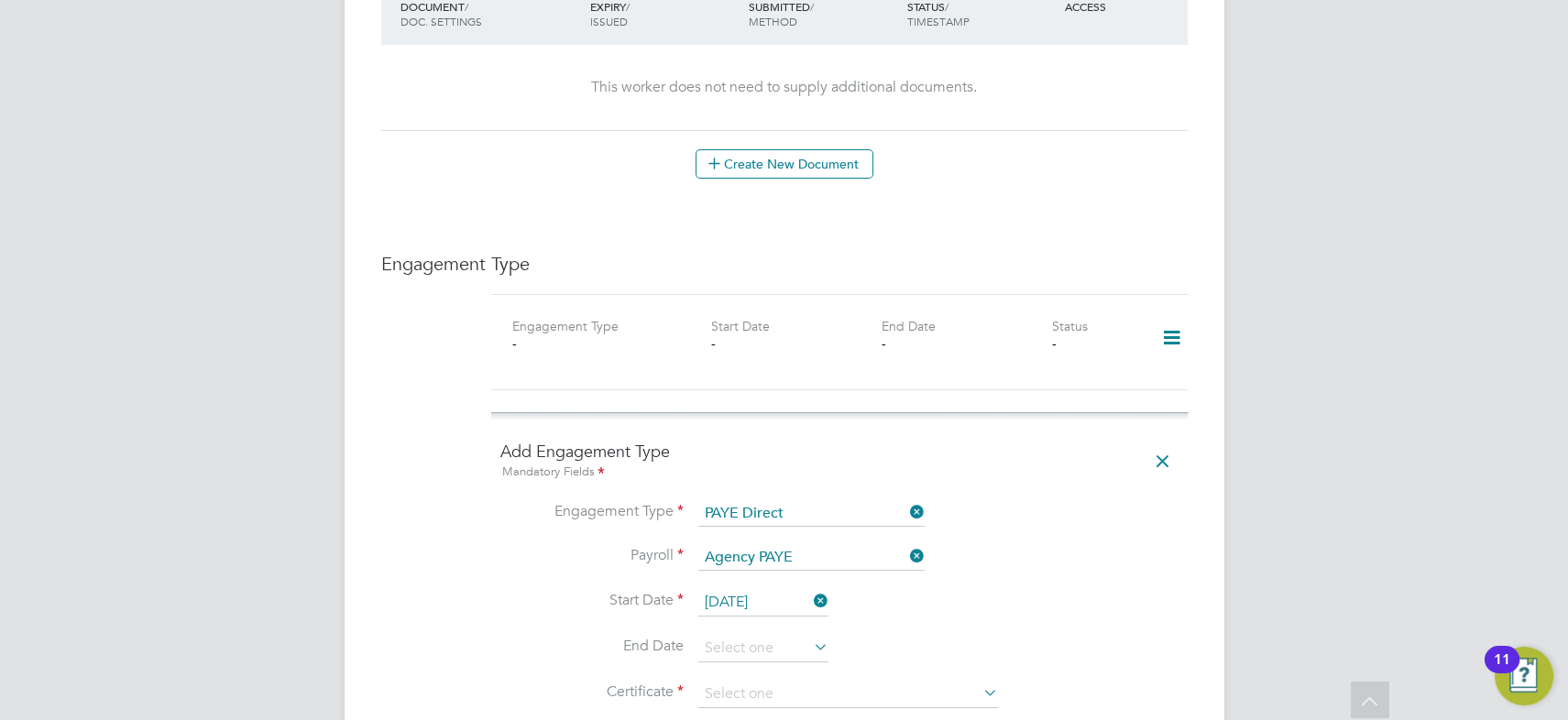
click at [1024, 510] on li "Engagement Type PAYE Direct" at bounding box center [839, 523] width 678 height 44
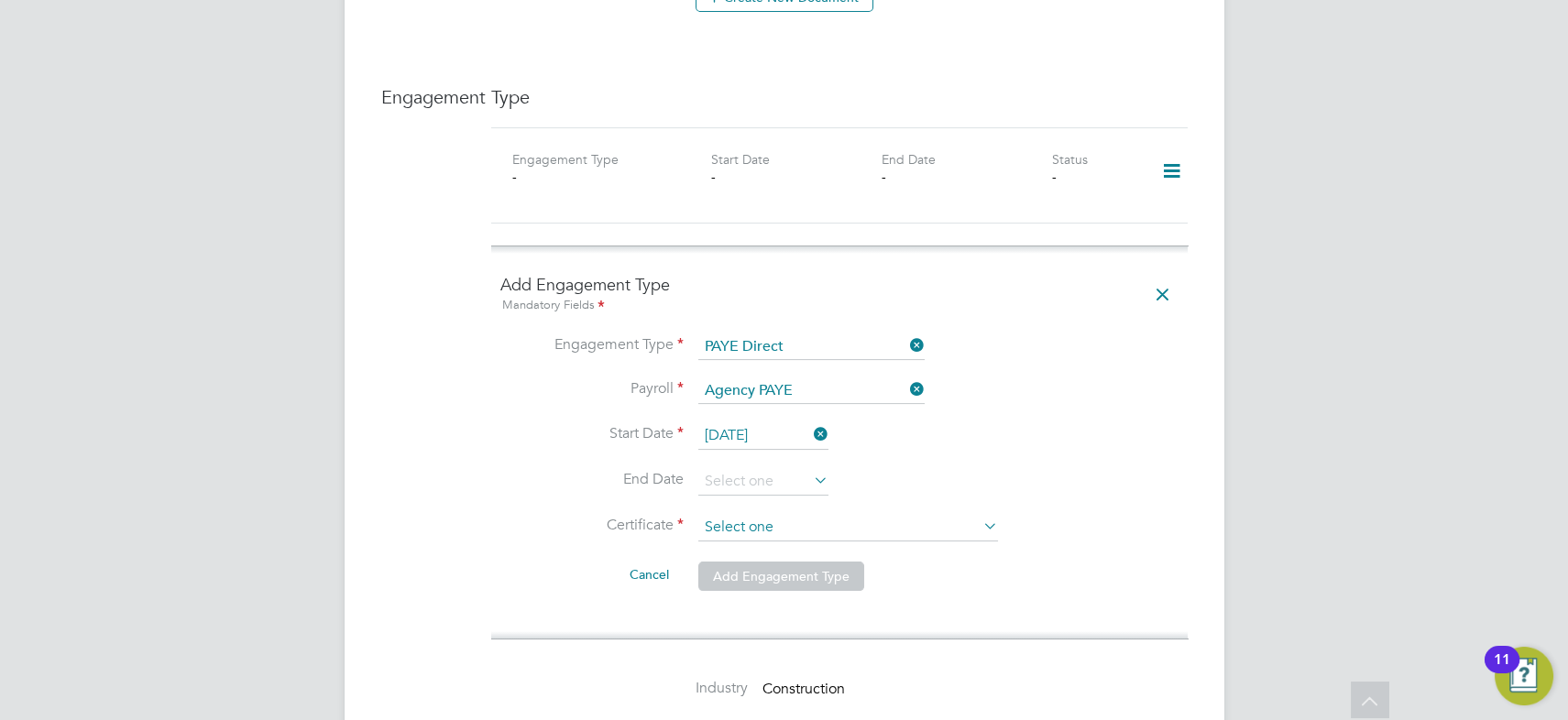
click at [733, 514] on input at bounding box center [848, 528] width 300 height 28
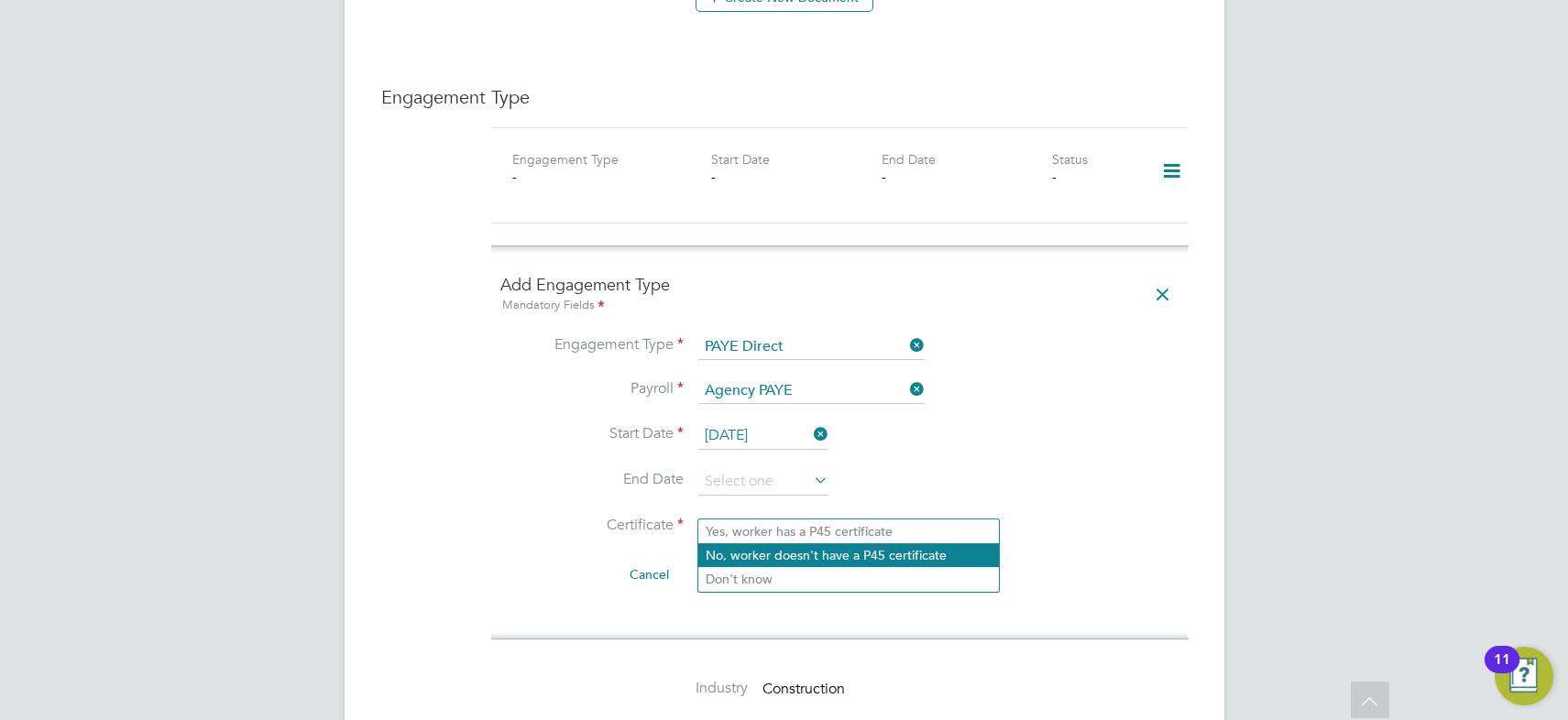
click at [740, 557] on li "No, worker doesn't have a P45 certificate" at bounding box center [848, 555] width 301 height 24
type input "No, worker doesn't have a P45 certificate"
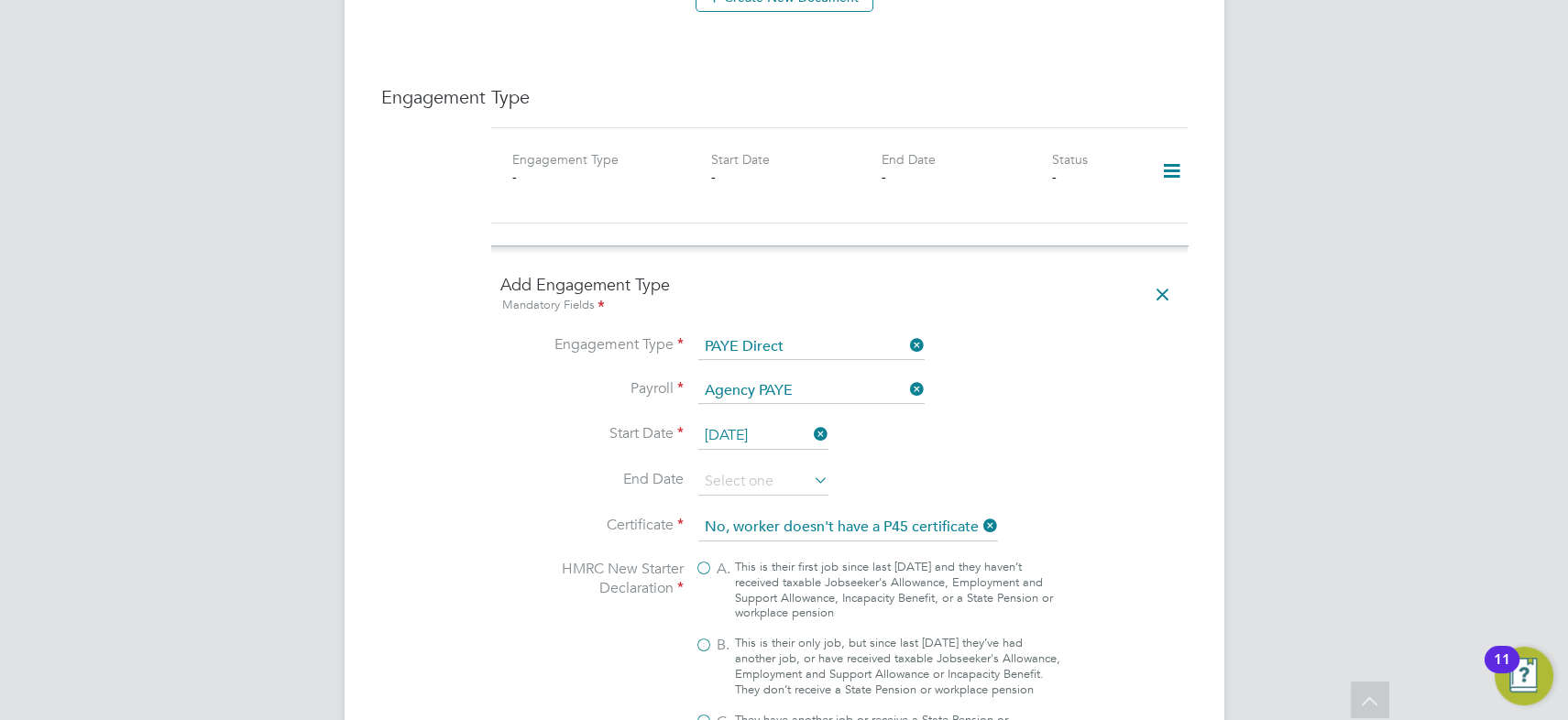
drag, startPoint x: 737, startPoint y: 550, endPoint x: 872, endPoint y: 481, distance: 151.6
click at [739, 560] on div "This is their first job since last 6 April and they haven’t received taxable Jo…" at bounding box center [897, 591] width 325 height 62
click at [0, 0] on input "A. This is their first job since last 6 April and they haven’t received taxable…" at bounding box center [0, 0] width 0 height 0
type input "1257L"
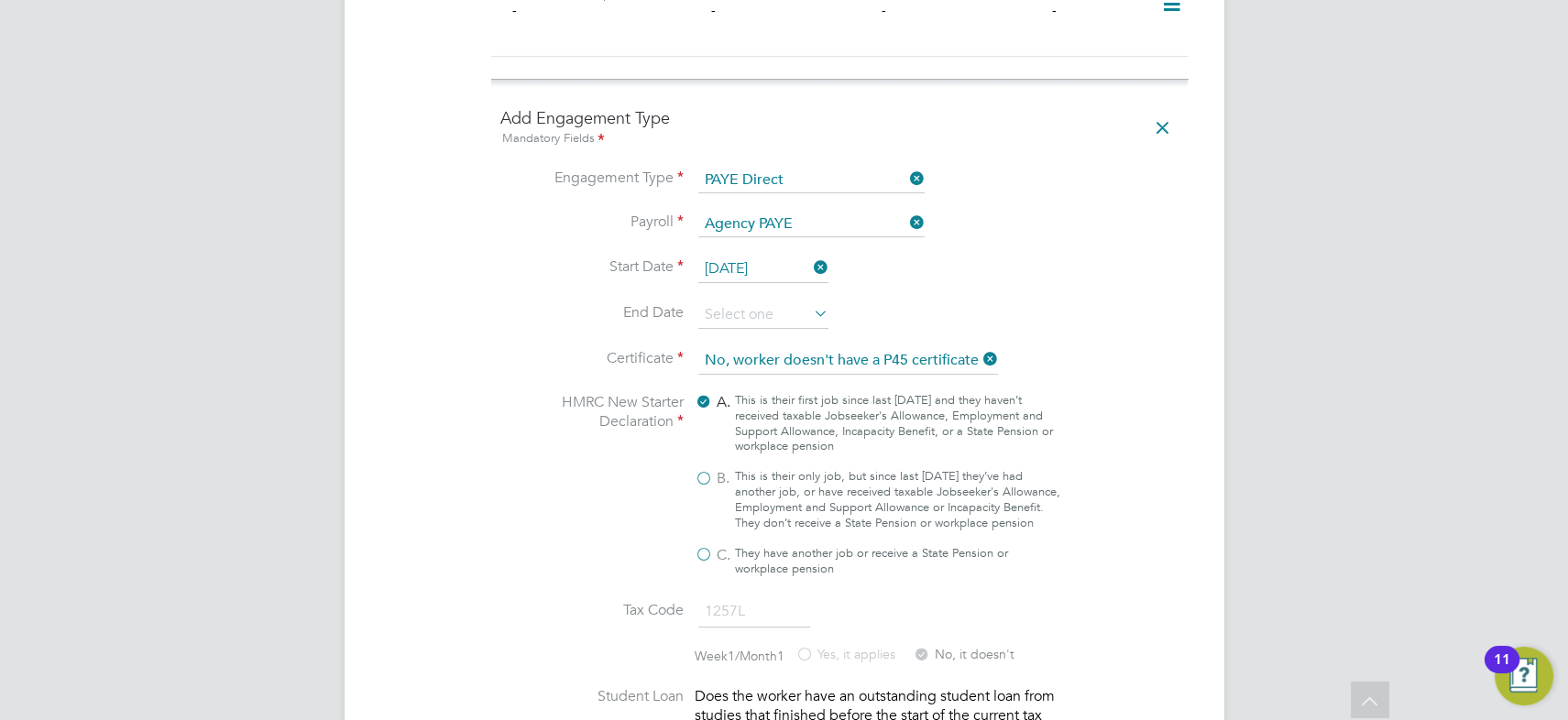
scroll to position [1666, 0]
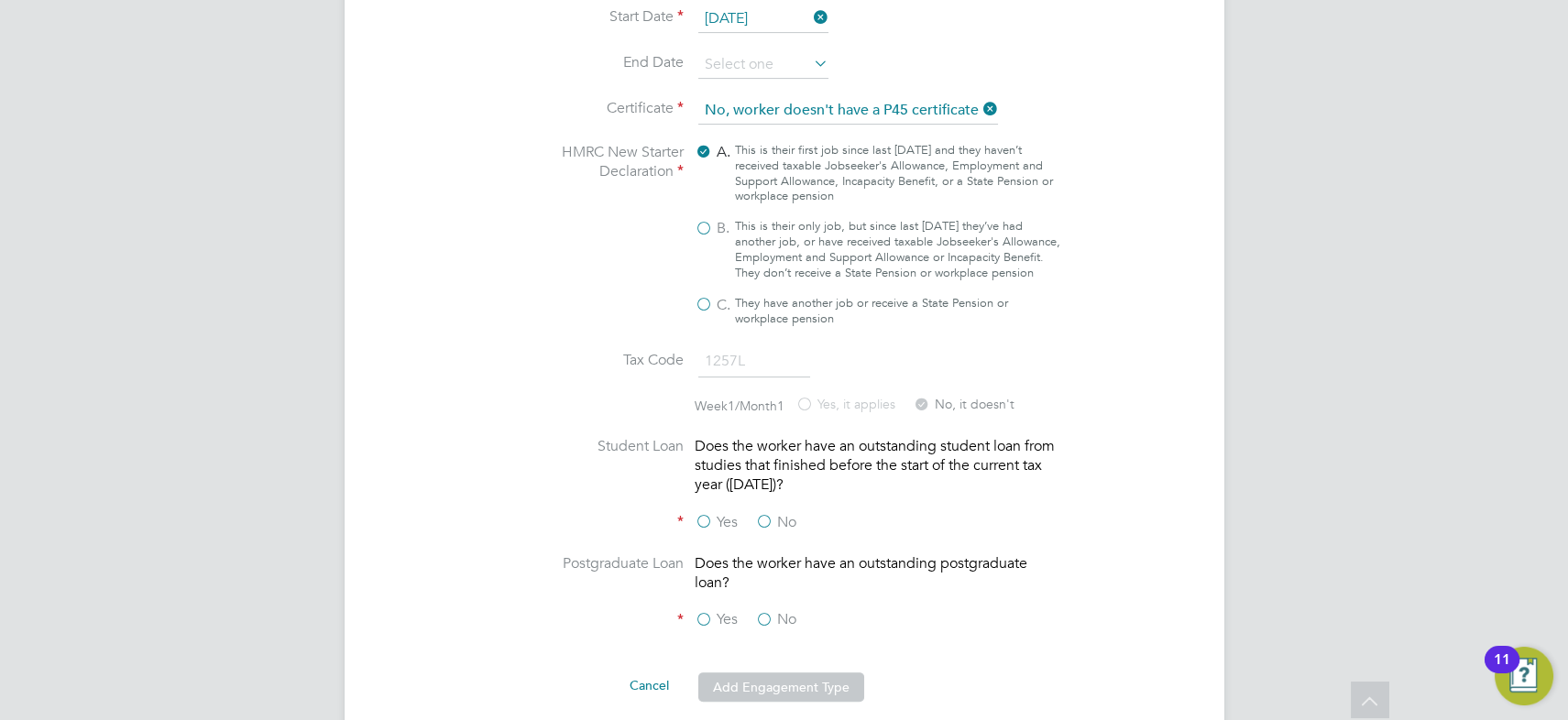
click at [761, 513] on label "No" at bounding box center [776, 523] width 41 height 20
click at [0, 0] on input "No" at bounding box center [0, 0] width 0 height 0
click at [766, 611] on label "No" at bounding box center [776, 620] width 41 height 20
click at [0, 0] on input "No" at bounding box center [0, 0] width 0 height 0
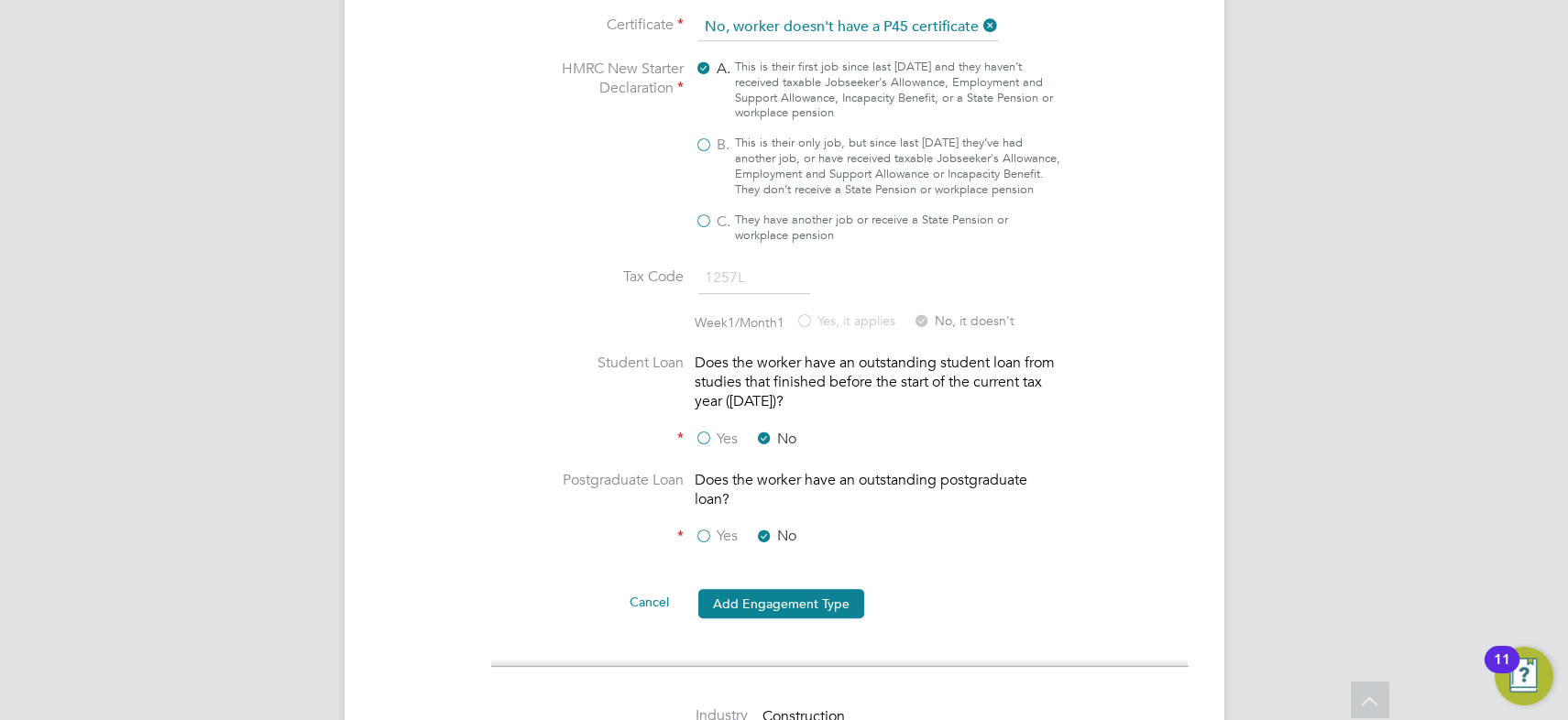
scroll to position [1998, 0]
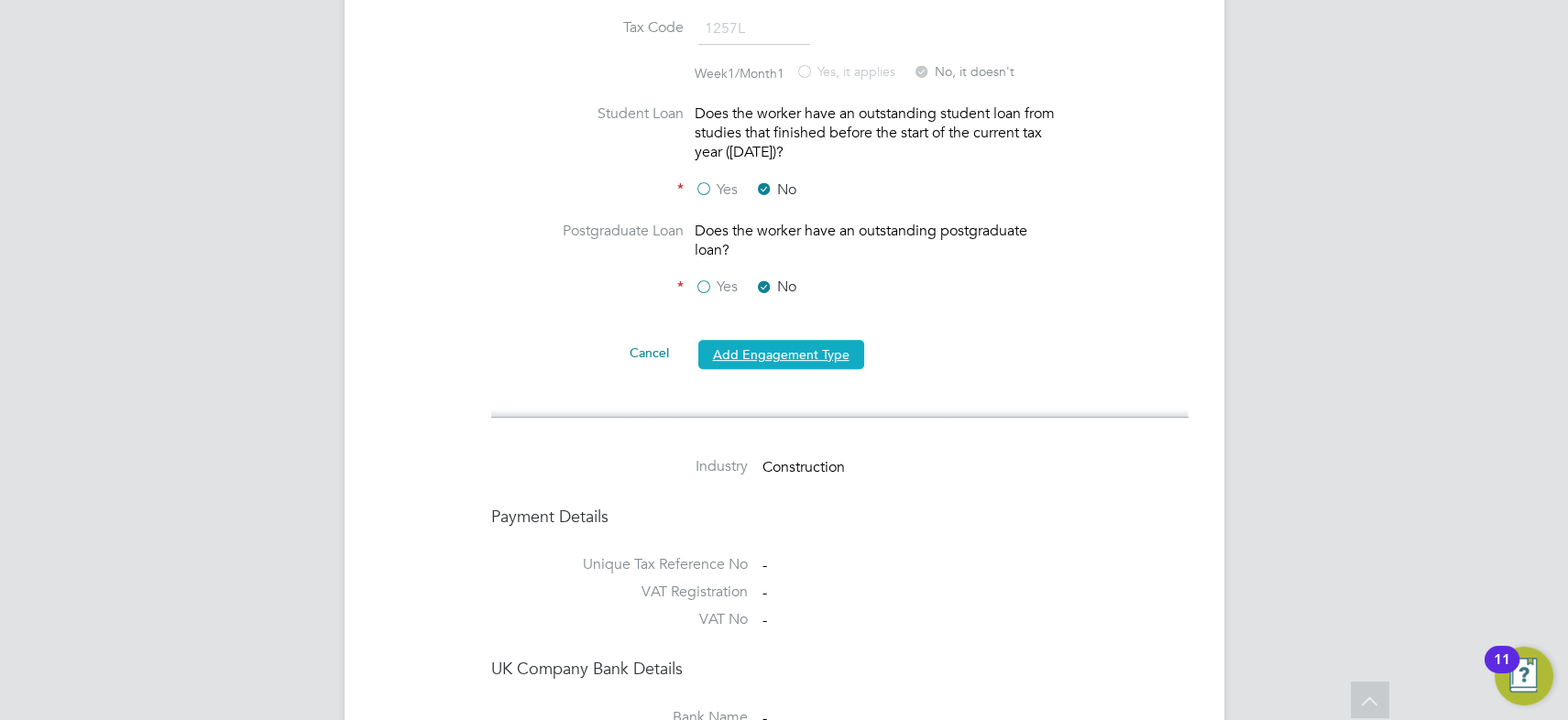
click at [796, 340] on button "Add Engagement Type" at bounding box center [781, 355] width 166 height 30
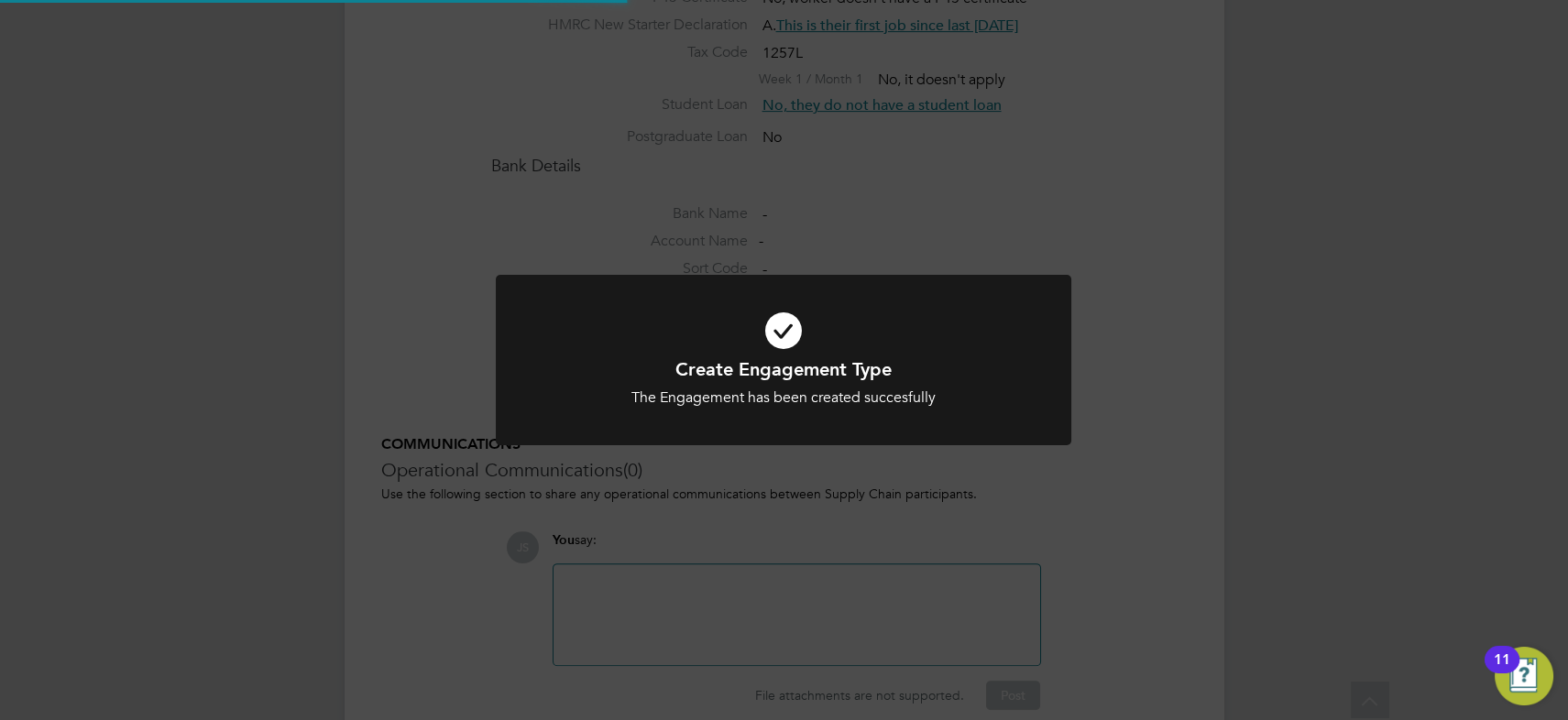
scroll to position [1503, 0]
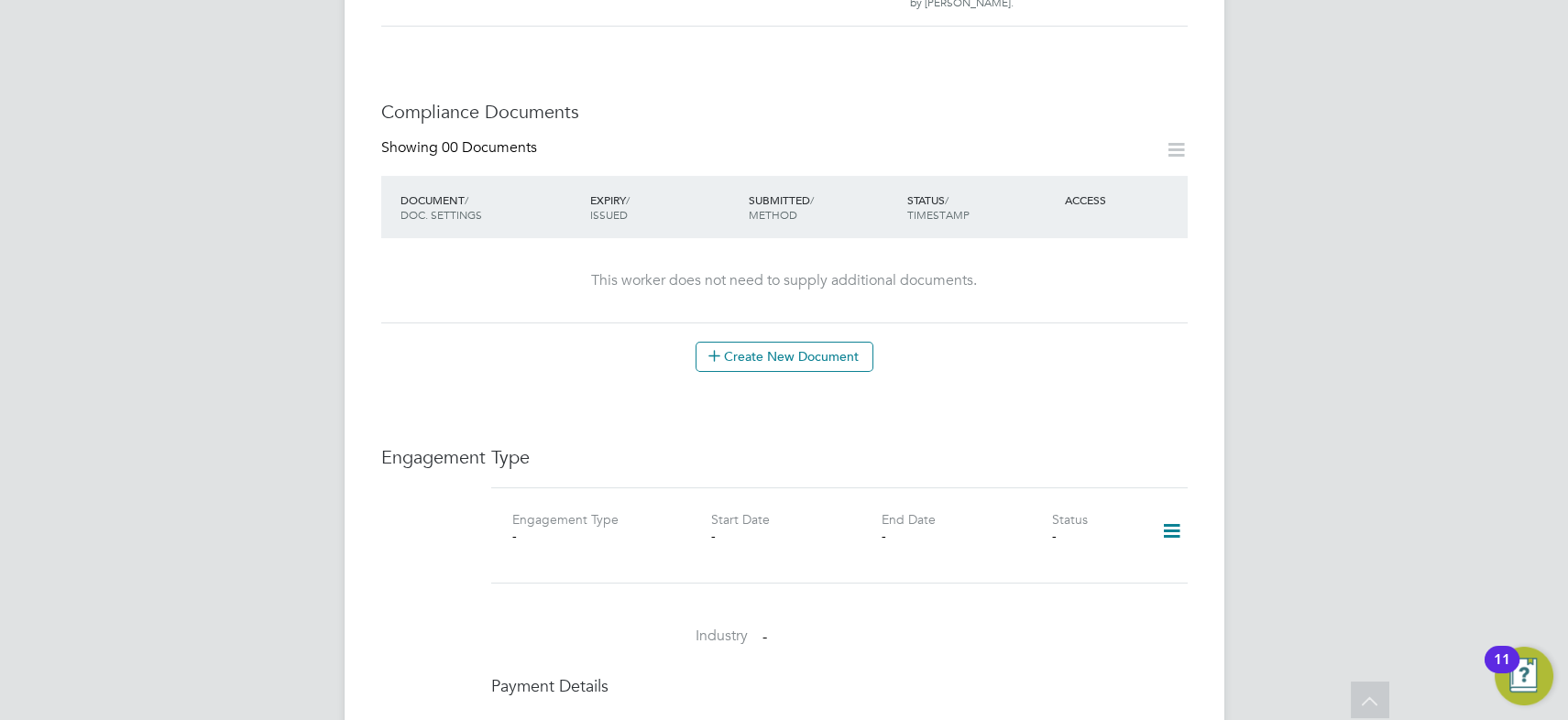
scroll to position [999, 0]
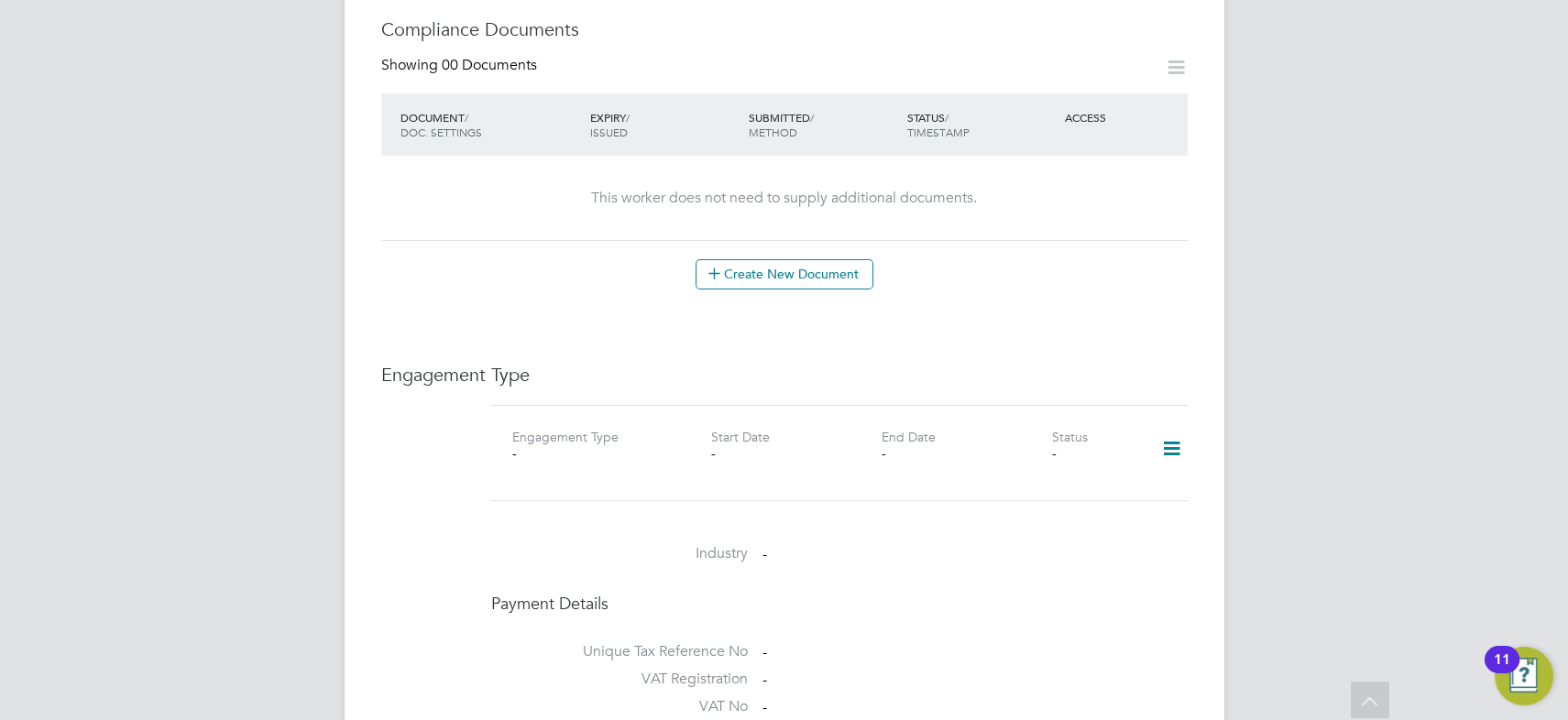
click at [1170, 430] on icon at bounding box center [1172, 449] width 33 height 42
click at [1062, 508] on li "Add Engagement Type" at bounding box center [1078, 509] width 208 height 26
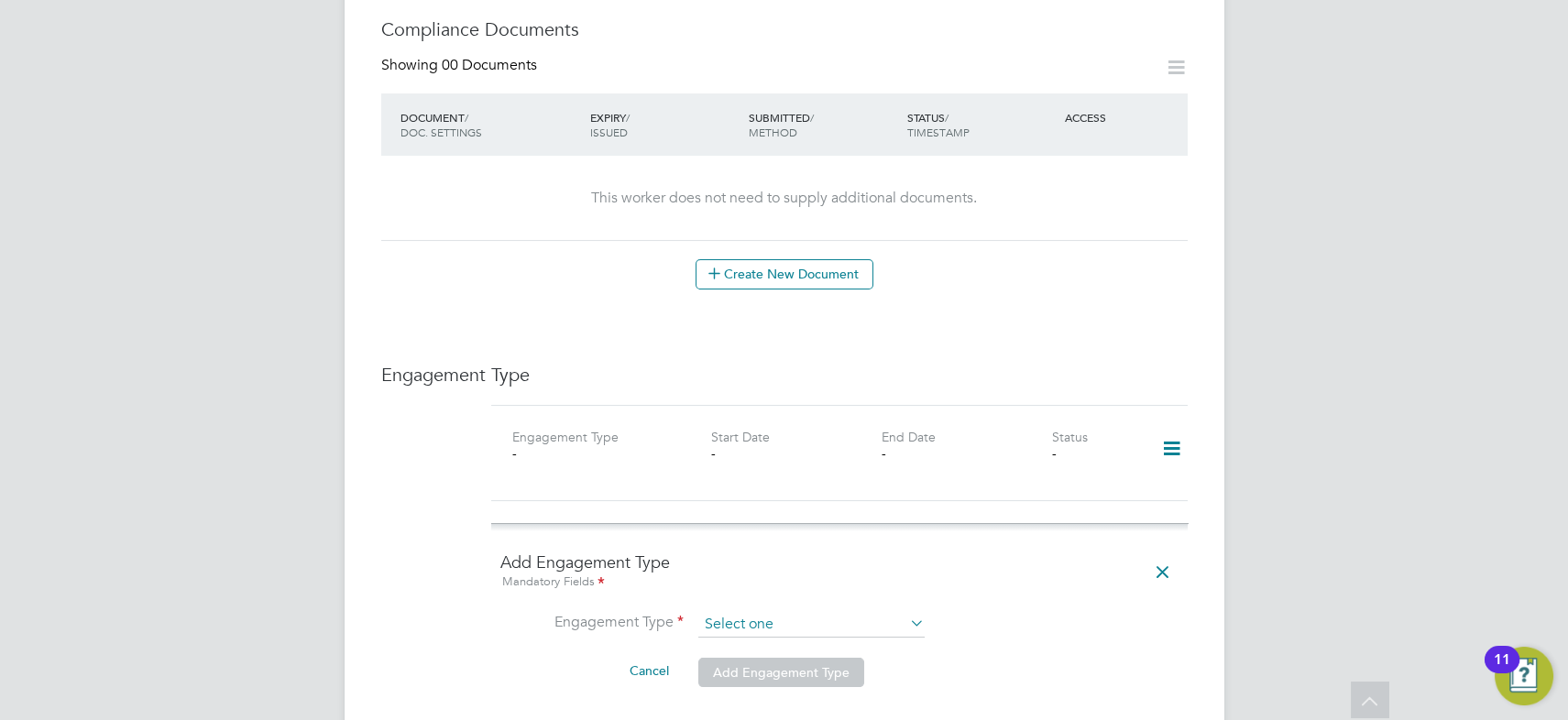
click at [808, 612] on input at bounding box center [812, 625] width 227 height 26
drag, startPoint x: 810, startPoint y: 652, endPoint x: 959, endPoint y: 619, distance: 152.6
click at [813, 652] on li "PAYE Direct" at bounding box center [812, 658] width 227 height 27
type input "PAYE Direct"
drag, startPoint x: 1002, startPoint y: 608, endPoint x: 1003, endPoint y: 580, distance: 28.0
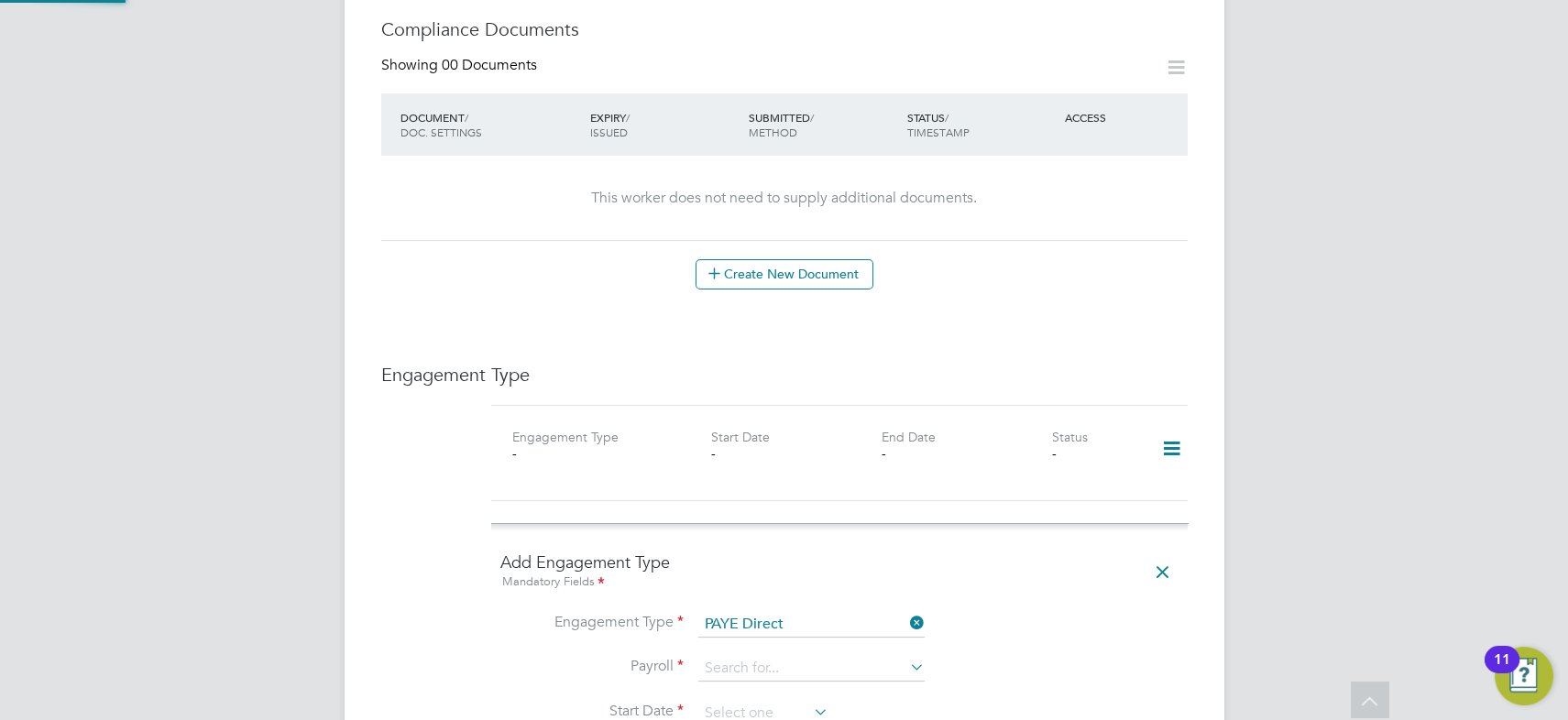
click at [1003, 612] on li "Engagement Type PAYE Direct" at bounding box center [839, 634] width 678 height 44
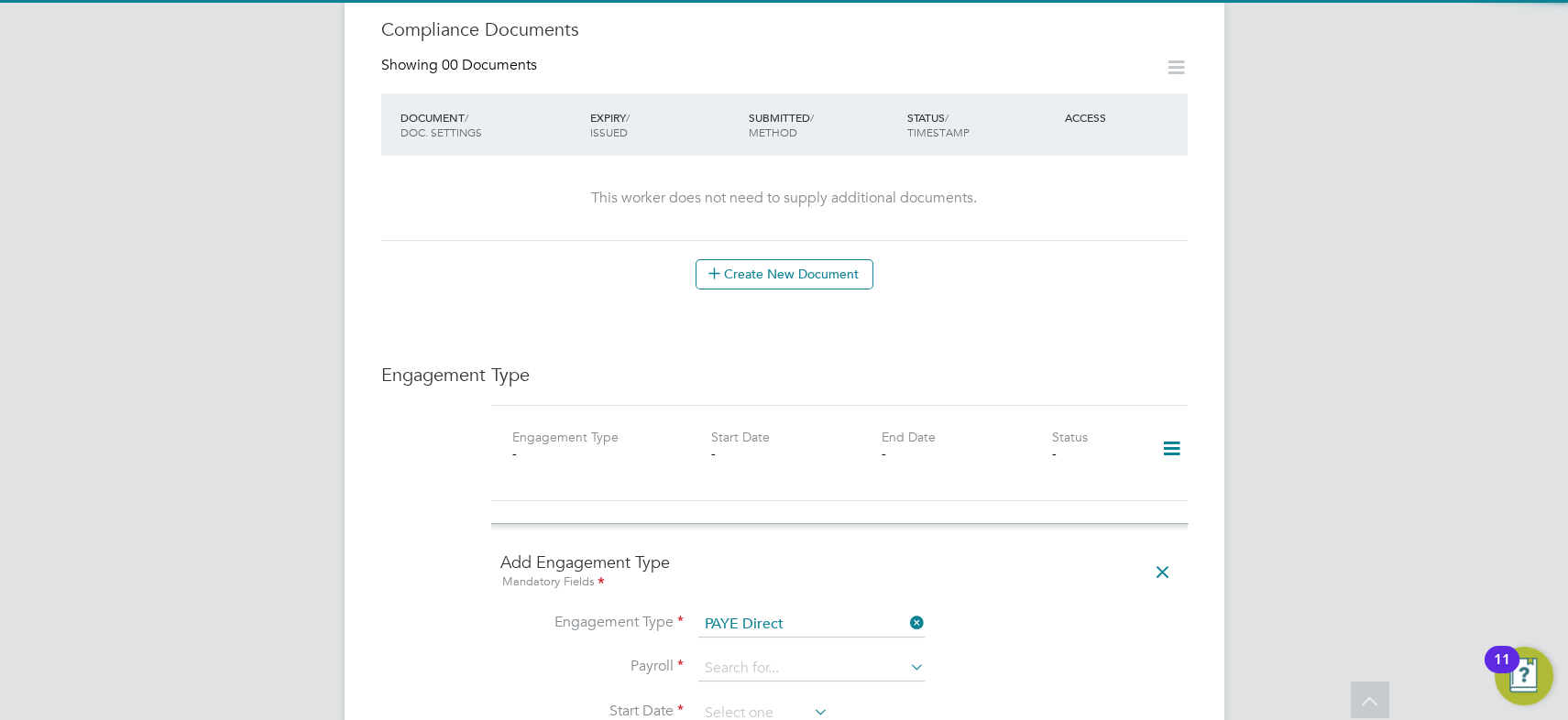
scroll to position [1249, 0]
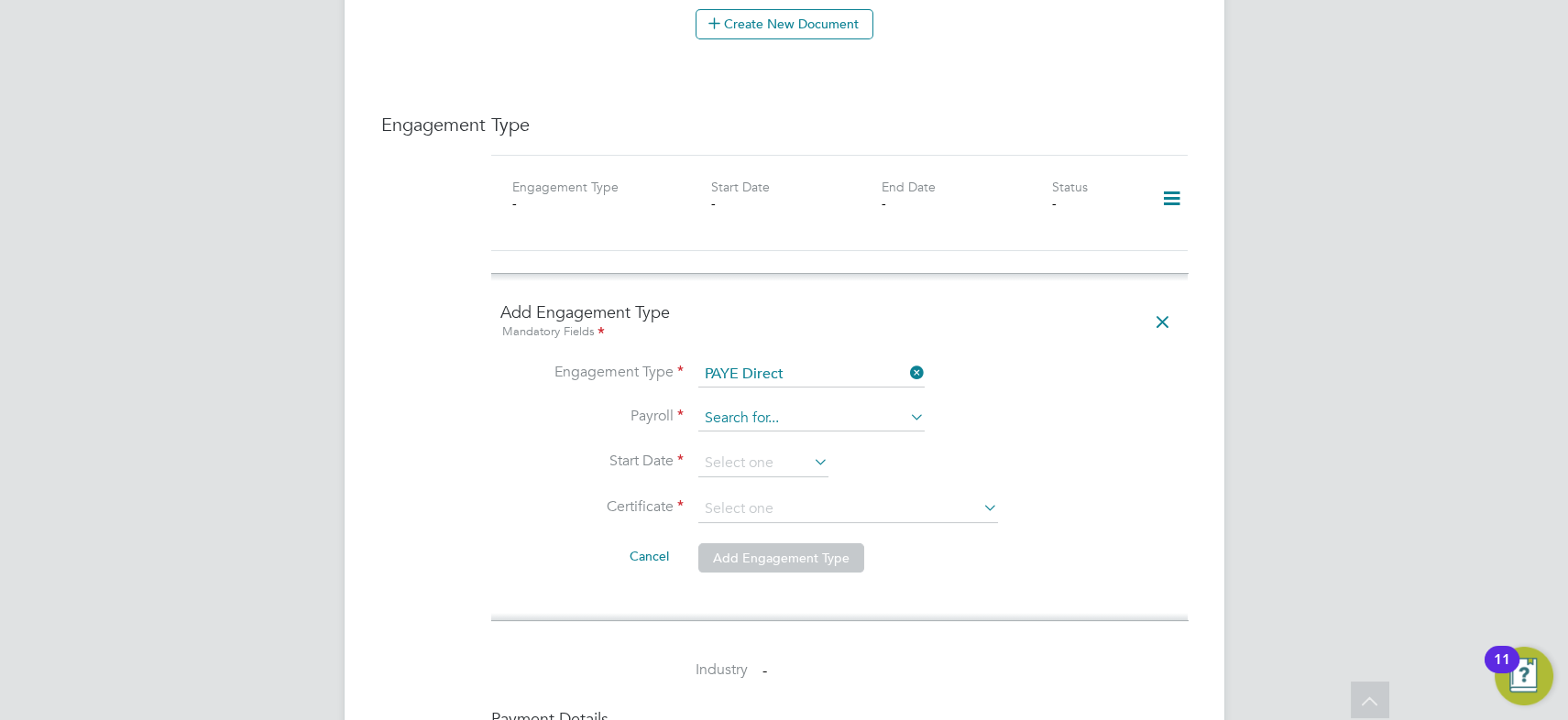
click at [764, 406] on input at bounding box center [812, 419] width 227 height 26
click at [768, 421] on li "Agency PAYE" at bounding box center [812, 425] width 227 height 27
type input "Agency PAYE"
click at [759, 450] on input at bounding box center [763, 464] width 130 height 28
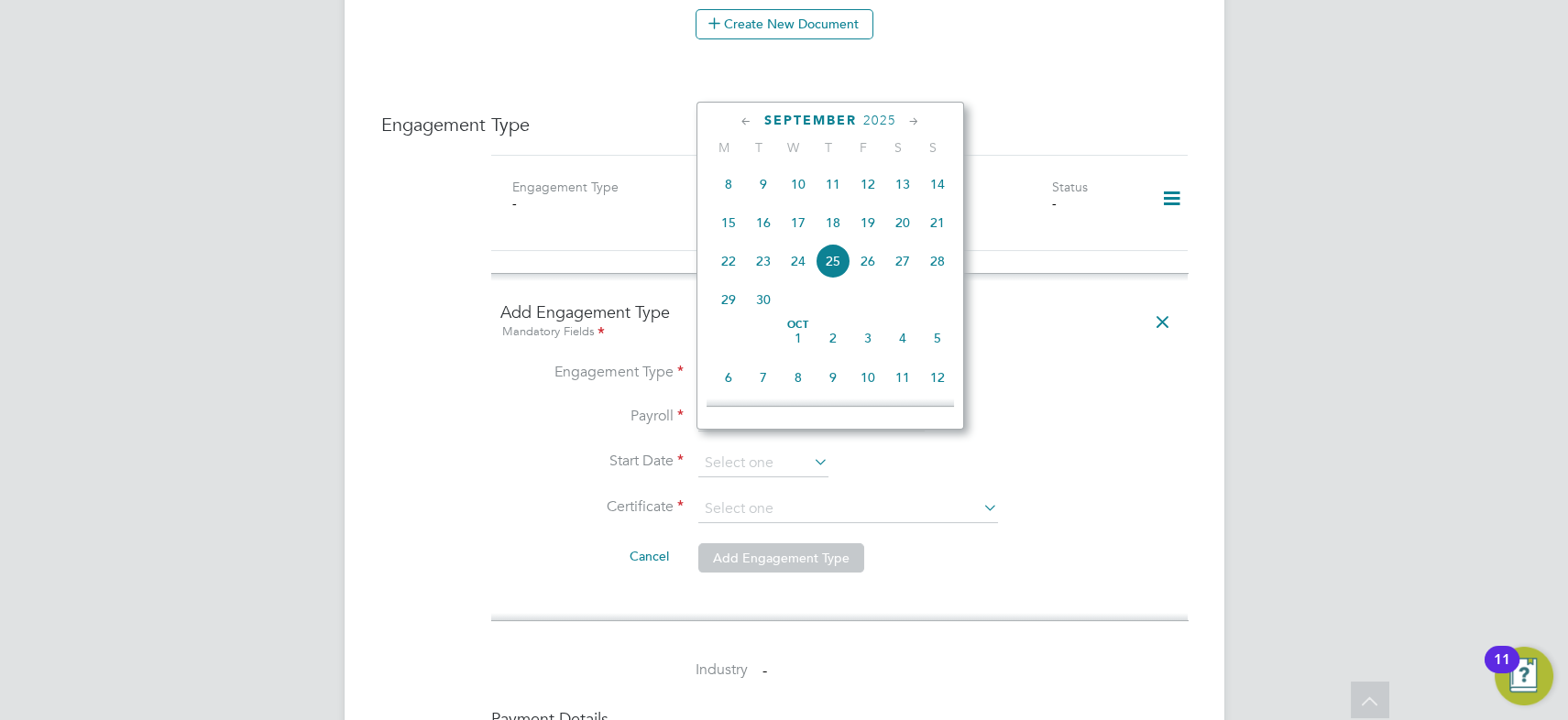
click at [825, 264] on span "25" at bounding box center [832, 260] width 35 height 35
type input "[DATE]"
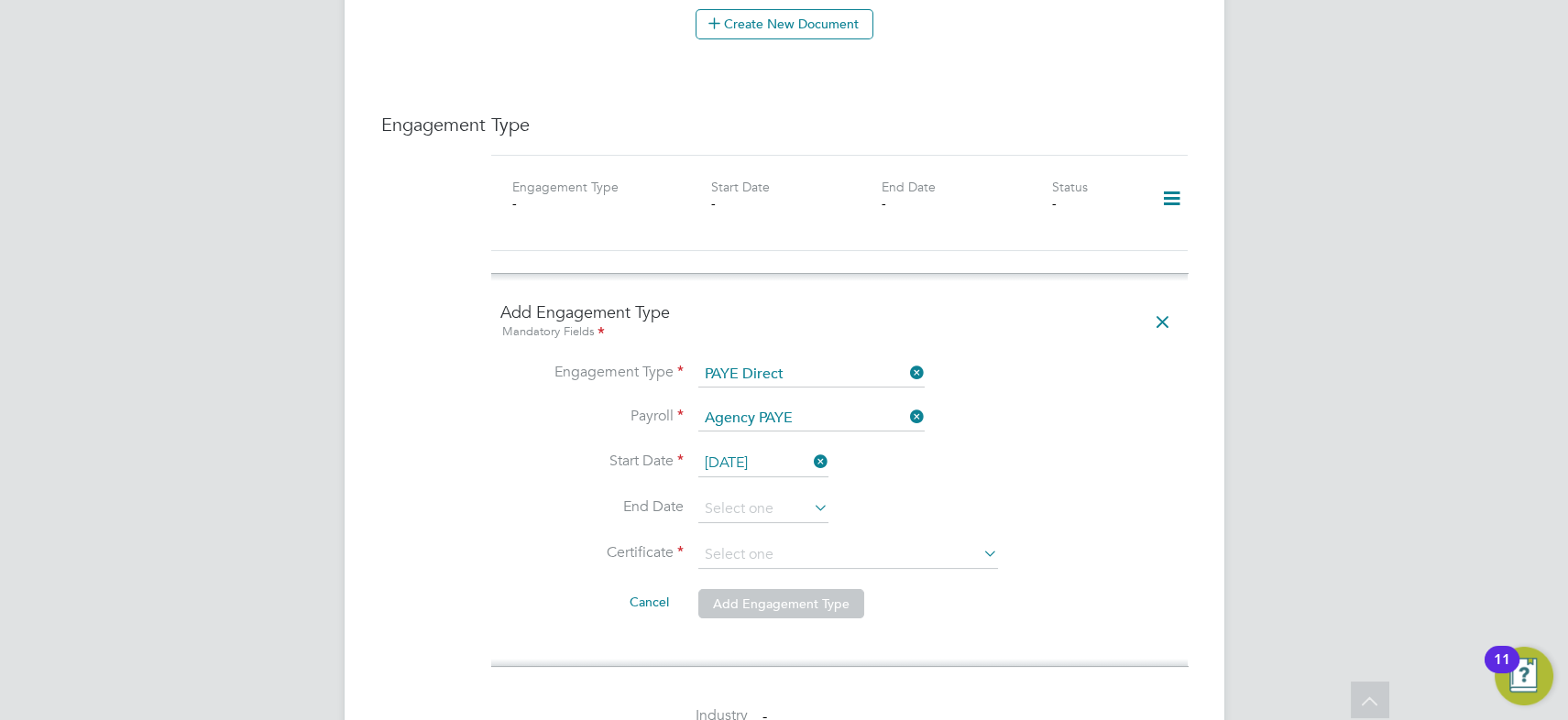
click at [1034, 413] on li "Payroll Agency PAYE" at bounding box center [839, 428] width 678 height 44
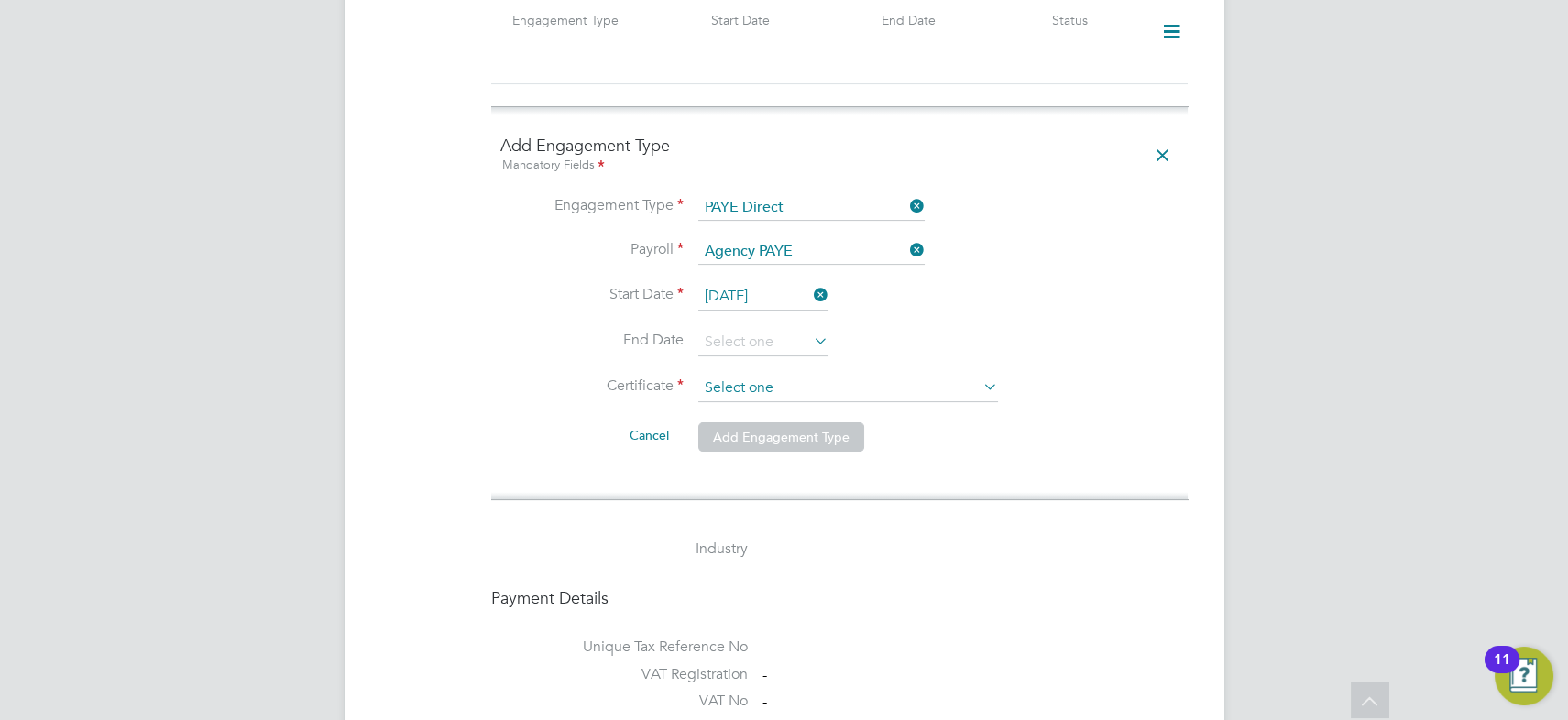
click at [757, 375] on input at bounding box center [848, 389] width 300 height 28
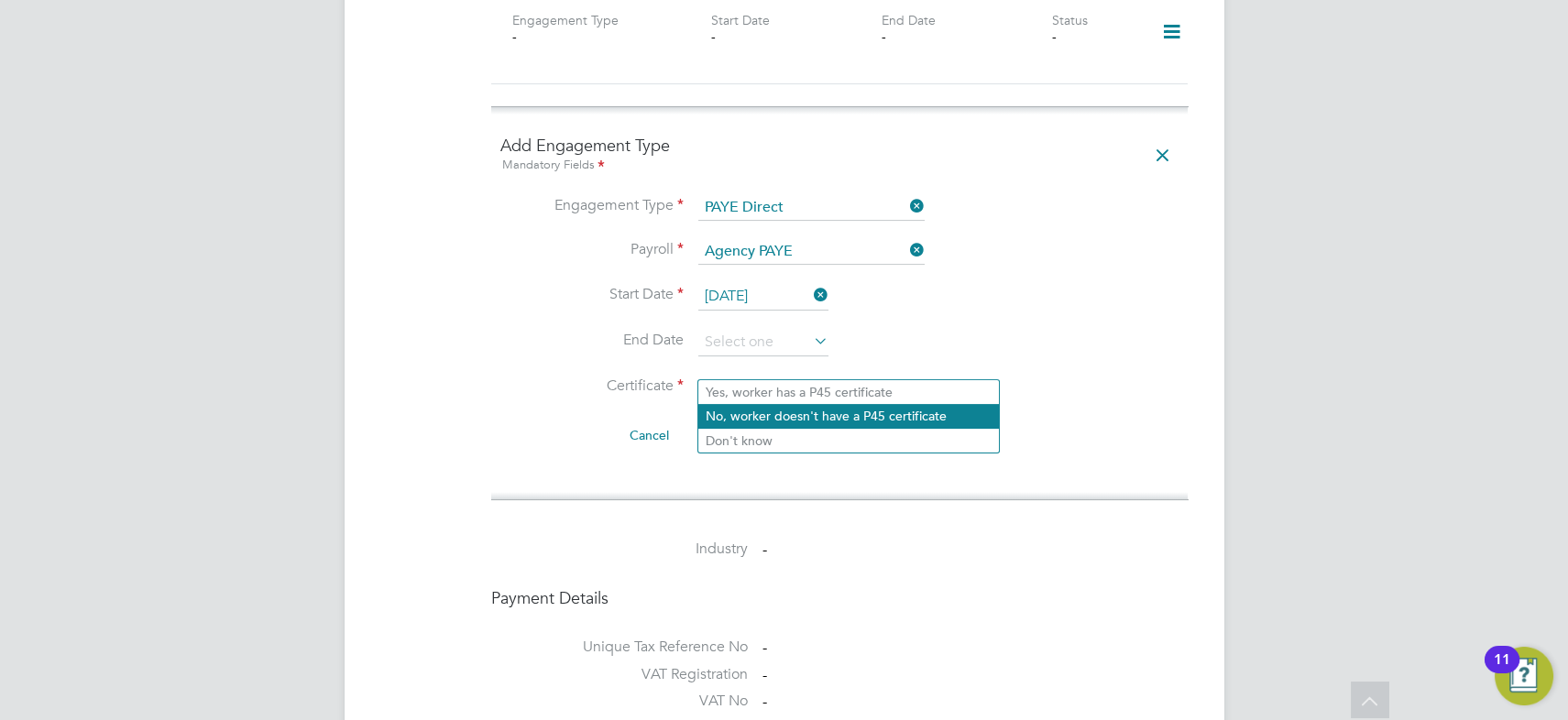
click at [746, 409] on li "No, worker doesn't have a P45 certificate" at bounding box center [848, 416] width 301 height 24
type input "No, worker doesn't have a P45 certificate"
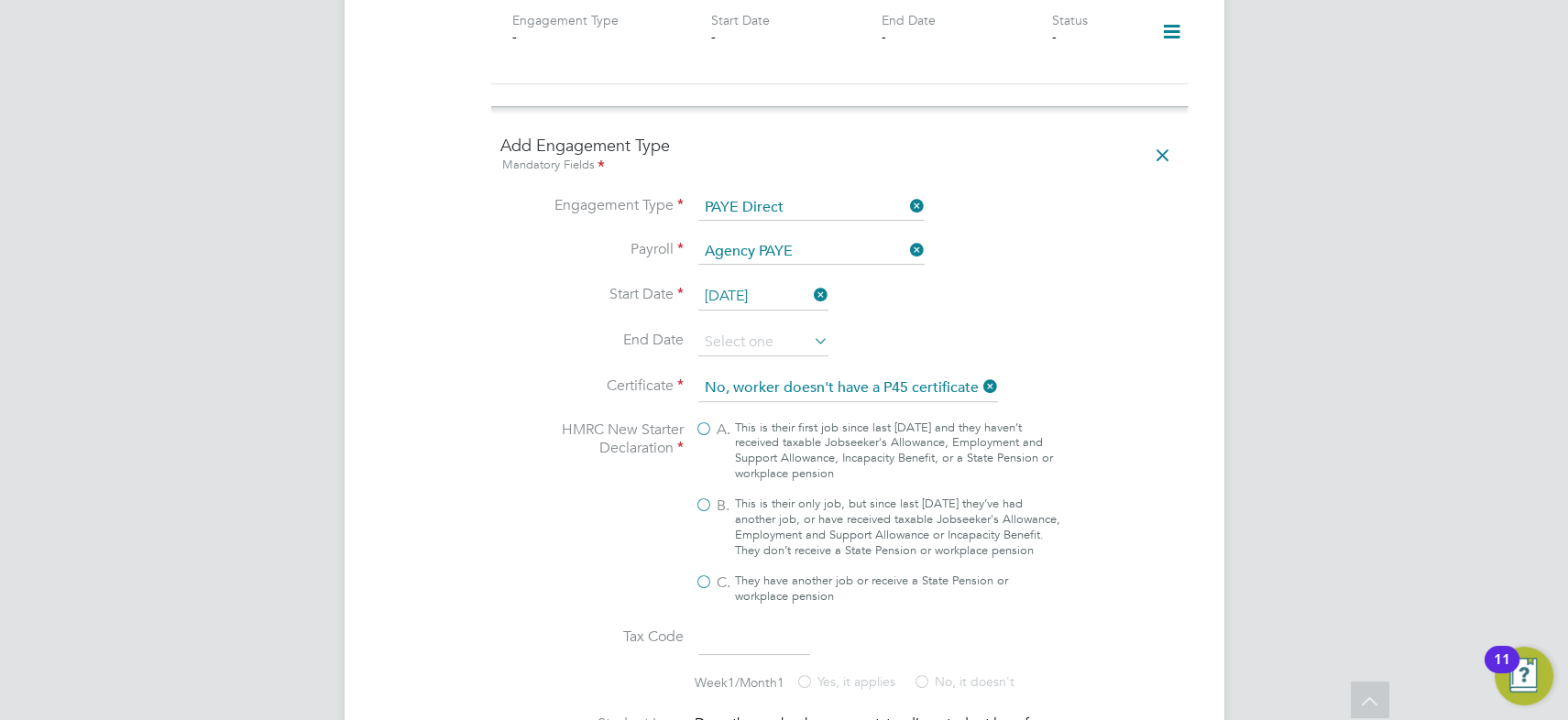
click at [733, 420] on label "A. This is their first job since last [DATE] and they haven’t received taxable …" at bounding box center [878, 451] width 367 height 62
click at [0, 0] on input "A. This is their first job since last [DATE] and they haven’t received taxable …" at bounding box center [0, 0] width 0 height 0
type input "1257L"
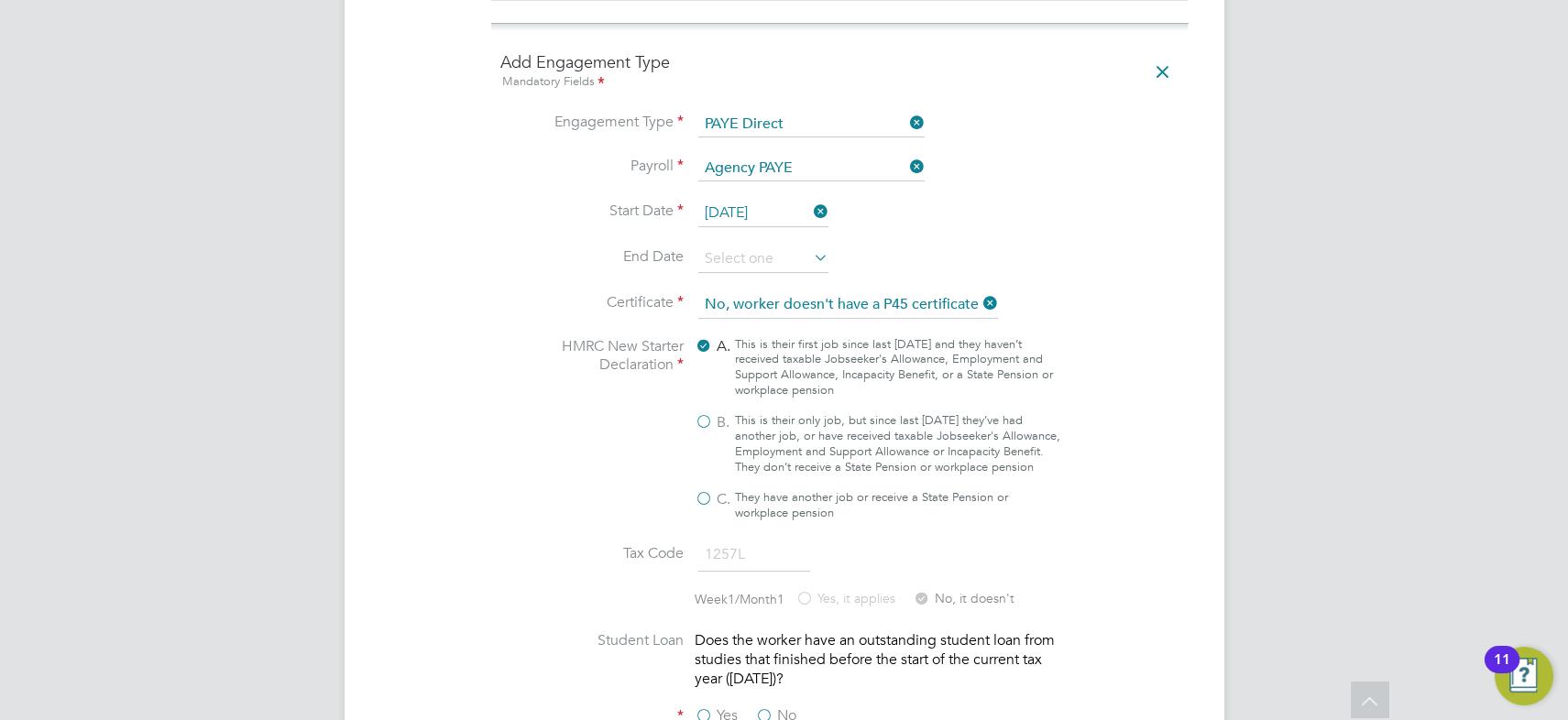
scroll to position [1666, 0]
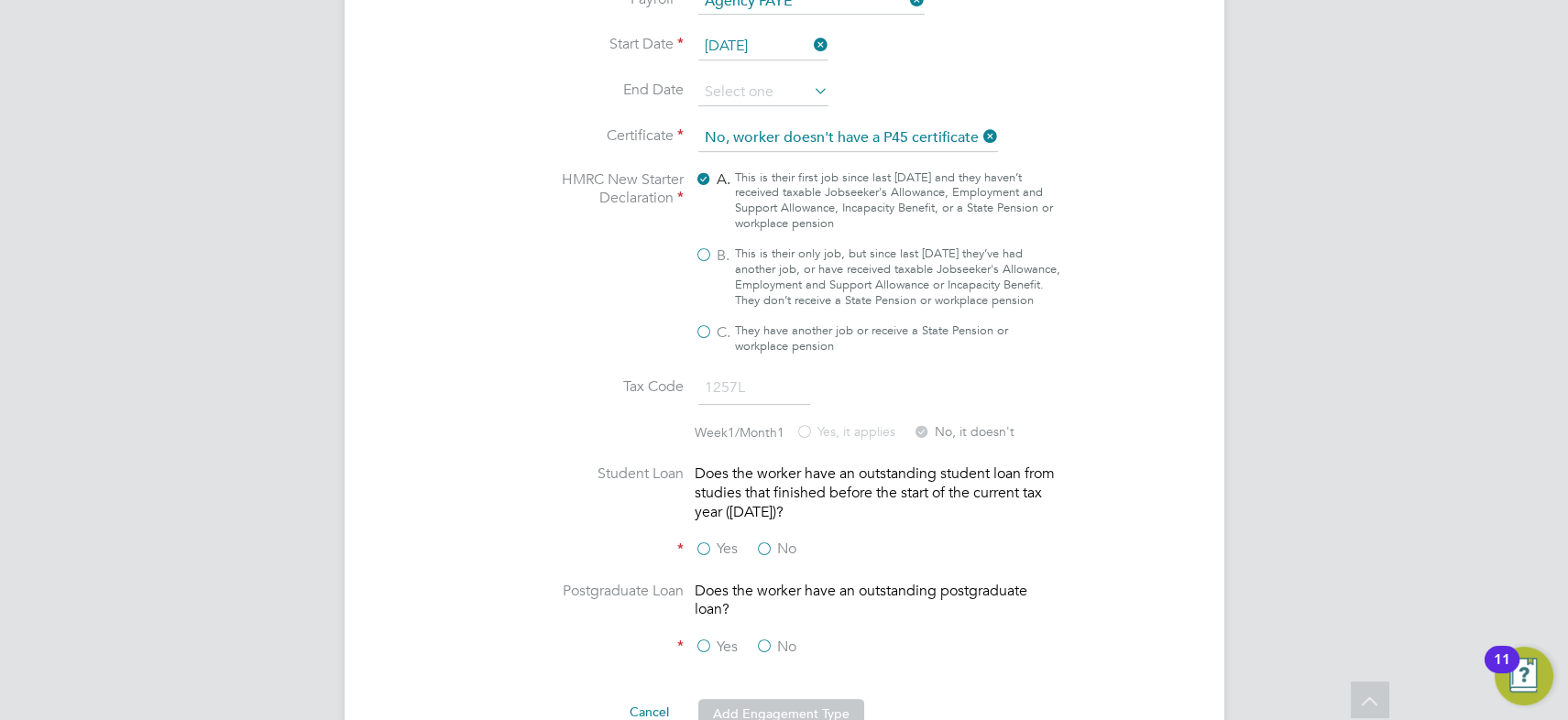
click at [761, 543] on label "No" at bounding box center [776, 549] width 41 height 20
click at [0, 0] on input "No" at bounding box center [0, 0] width 0 height 0
click at [768, 638] on label "No" at bounding box center [776, 648] width 41 height 20
click at [0, 0] on input "No" at bounding box center [0, 0] width 0 height 0
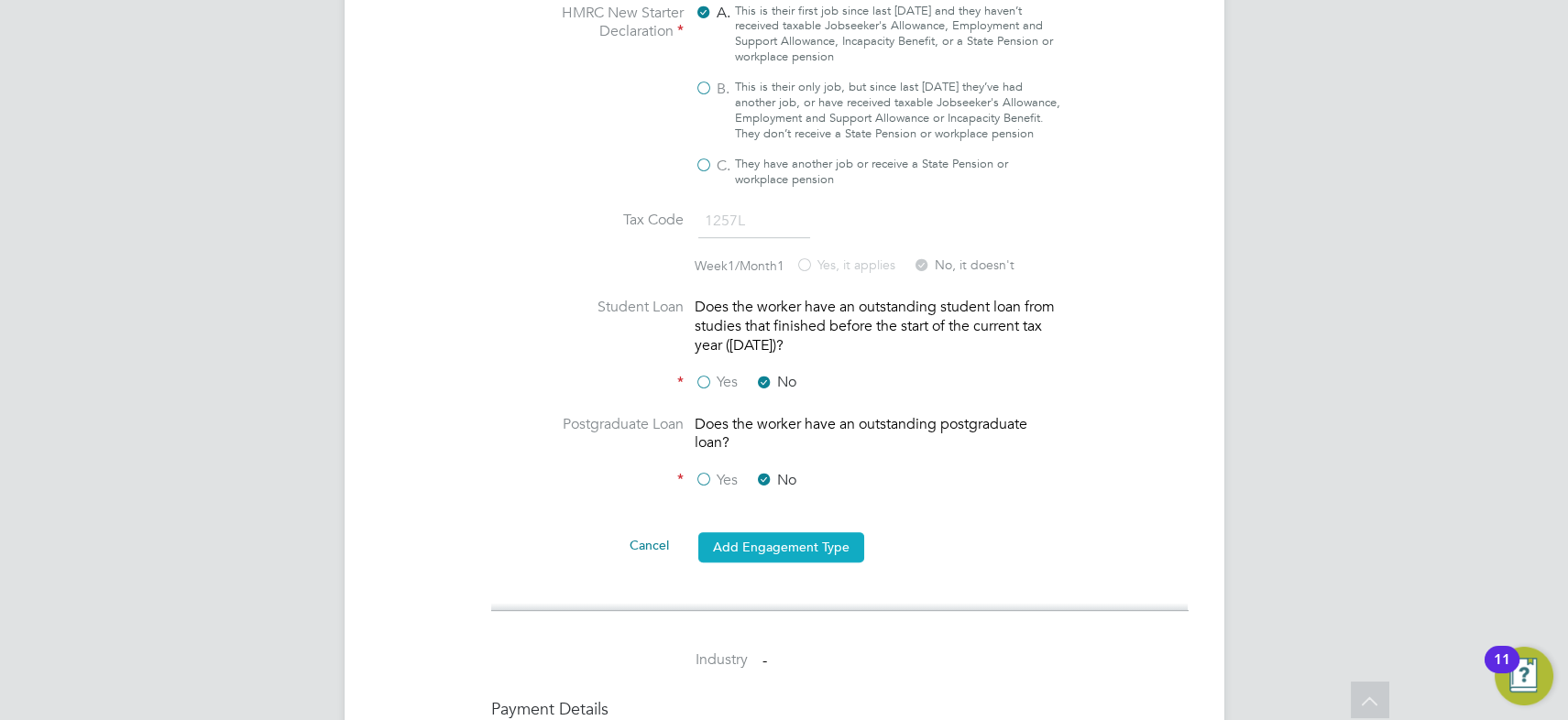
click at [776, 547] on button "Add Engagement Type" at bounding box center [781, 547] width 166 height 30
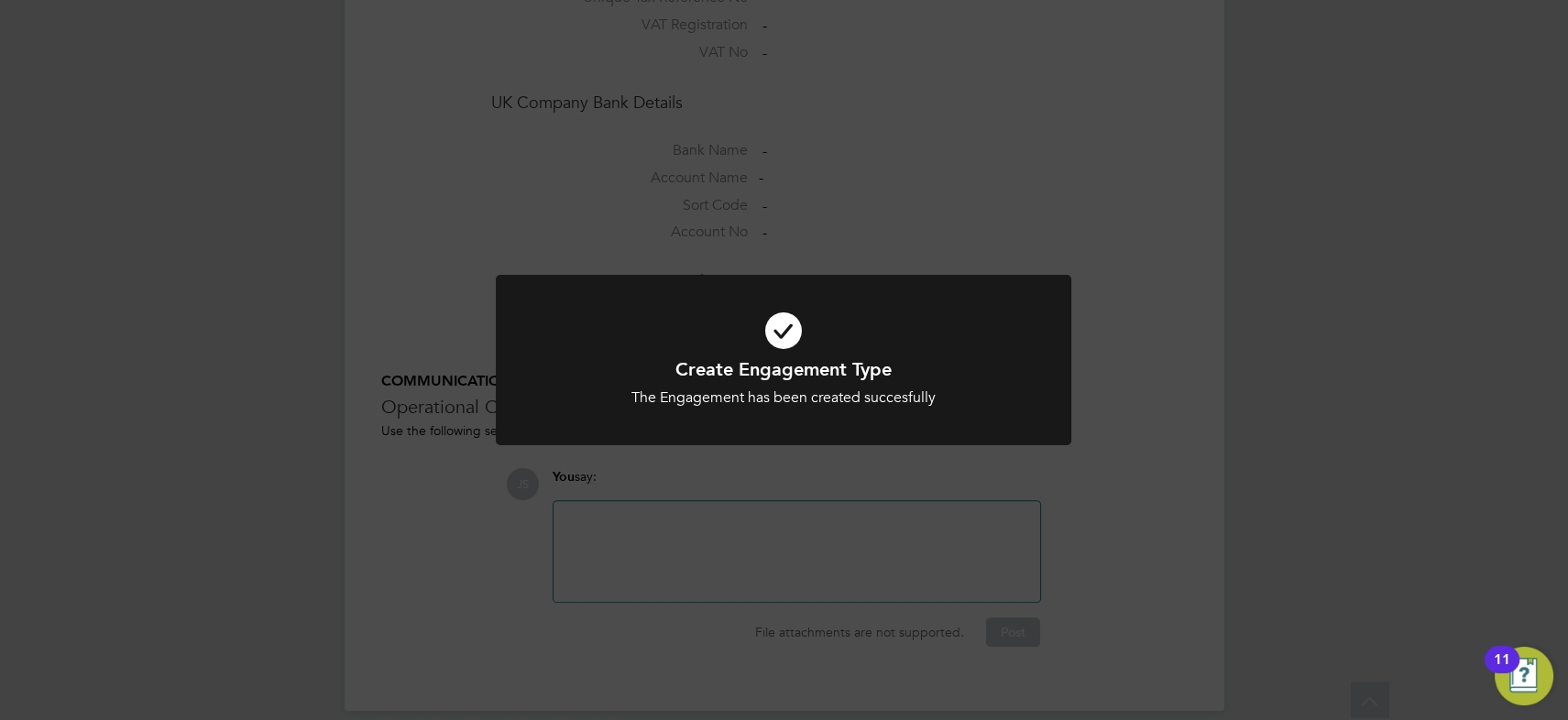
scroll to position [1531, 0]
